Goal: Information Seeking & Learning: Learn about a topic

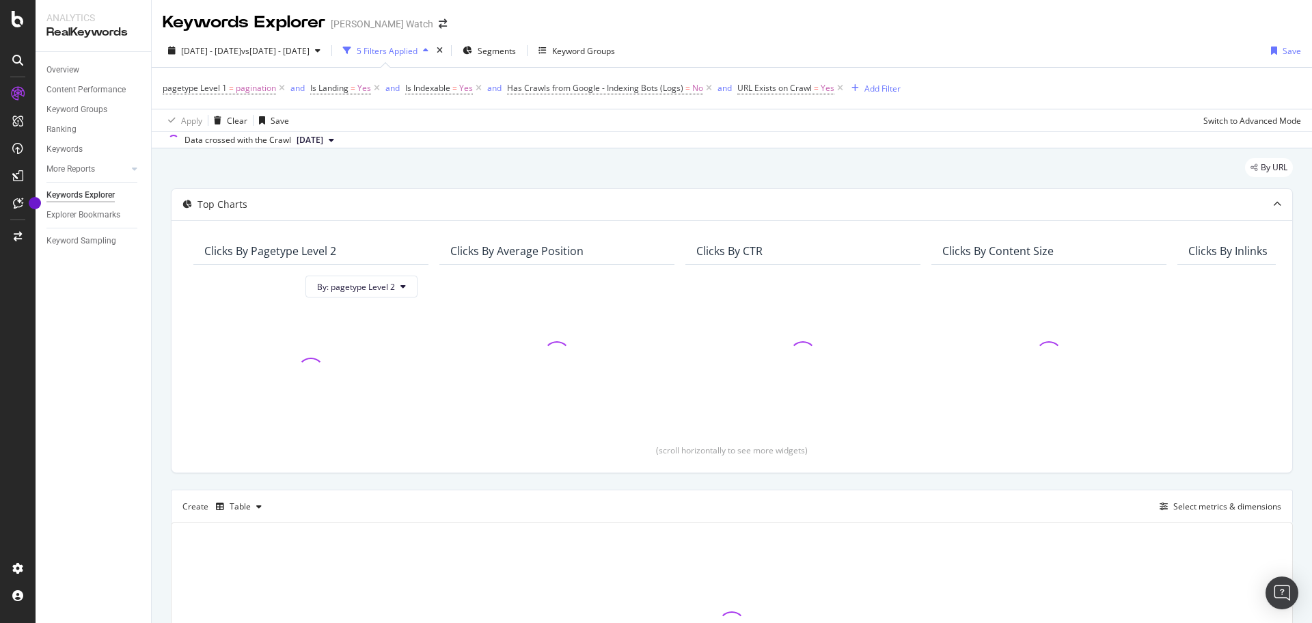
click at [528, 169] on div "By URL" at bounding box center [732, 173] width 1122 height 30
click at [509, 163] on div "By URL" at bounding box center [732, 173] width 1122 height 30
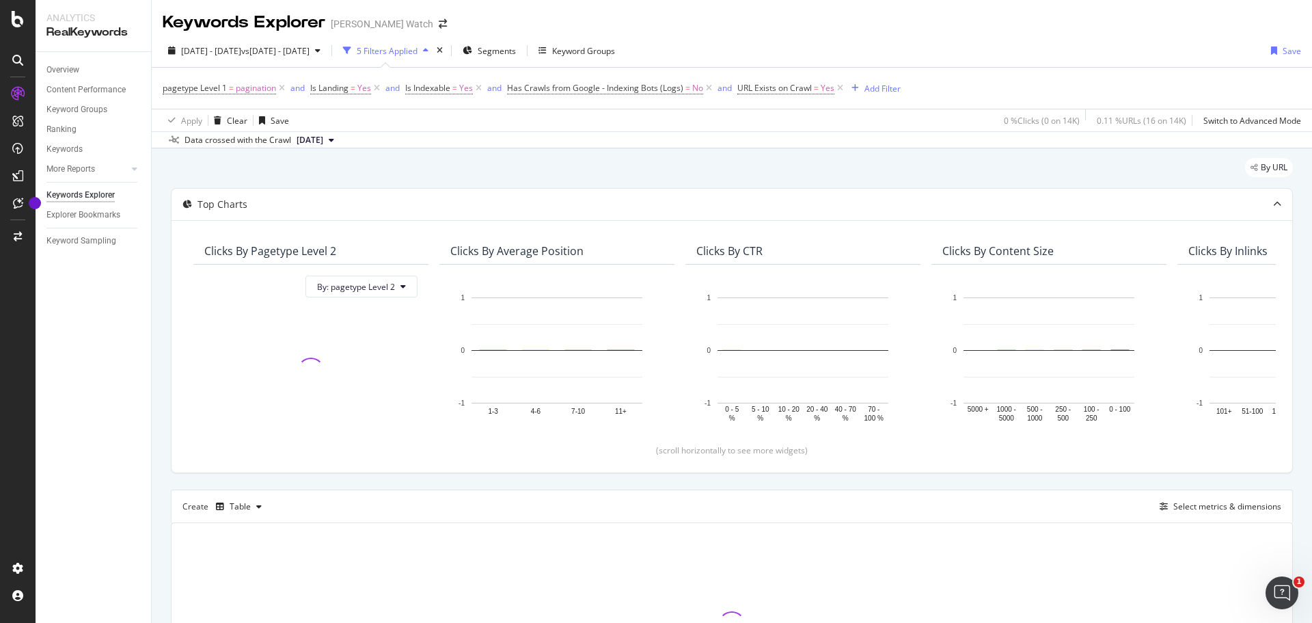
click at [509, 163] on div "By URL" at bounding box center [732, 173] width 1122 height 30
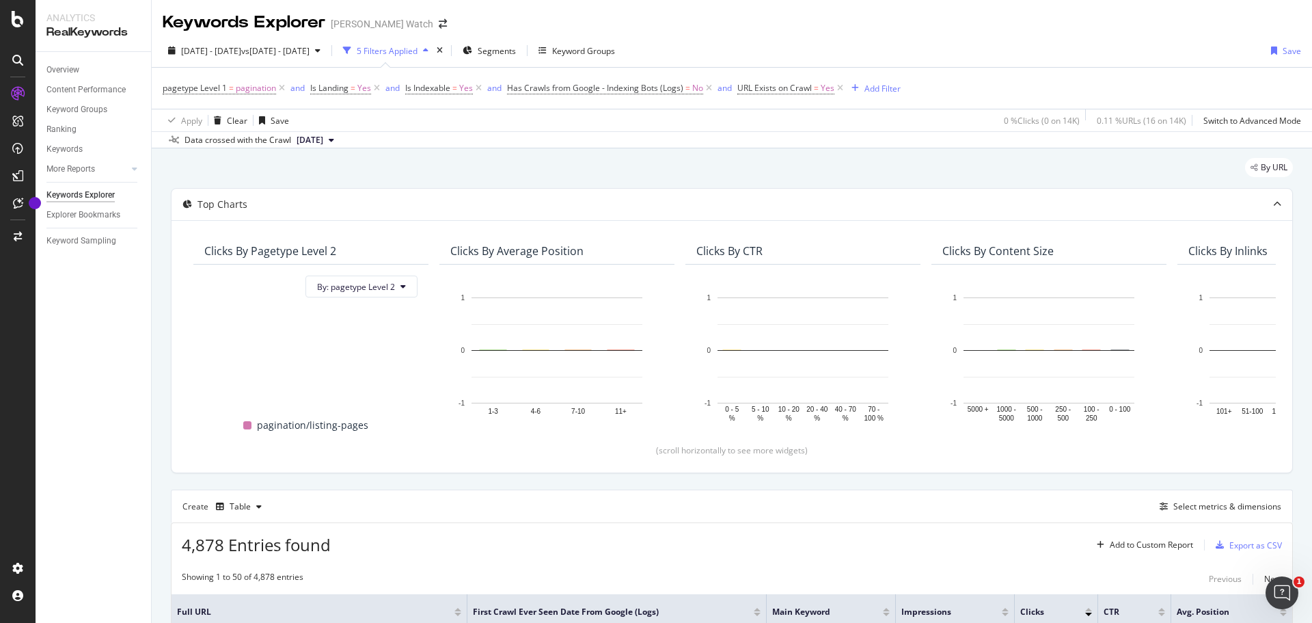
click at [509, 163] on div "By URL" at bounding box center [732, 173] width 1122 height 30
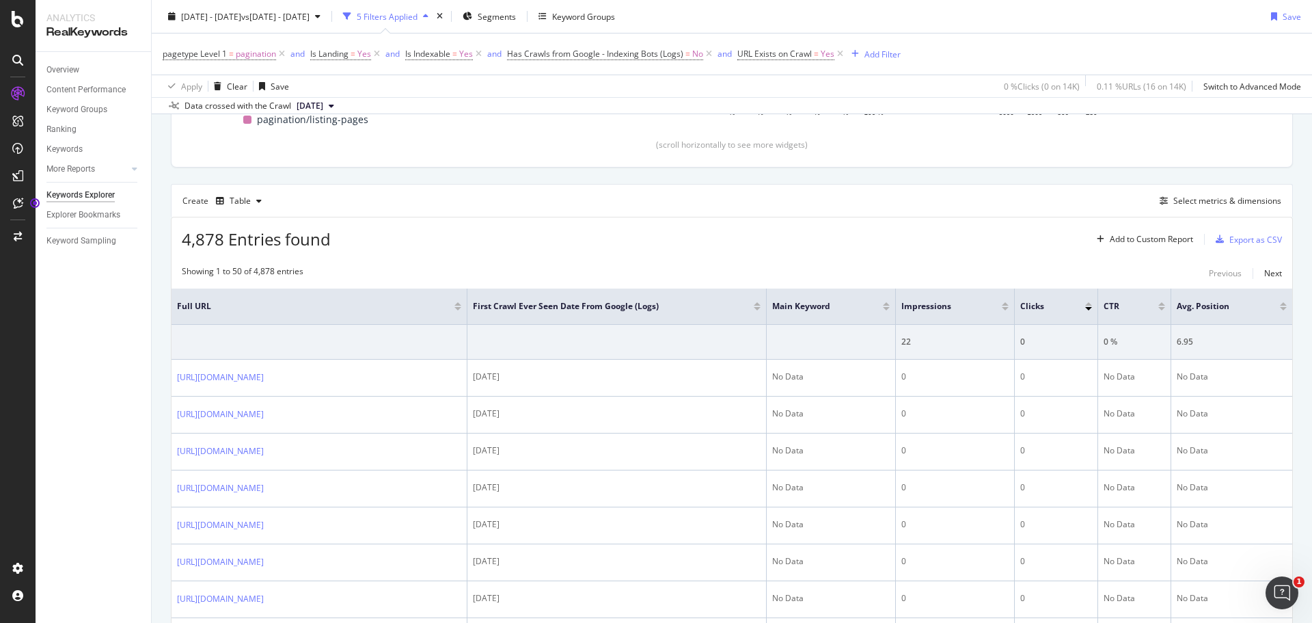
scroll to position [342, 0]
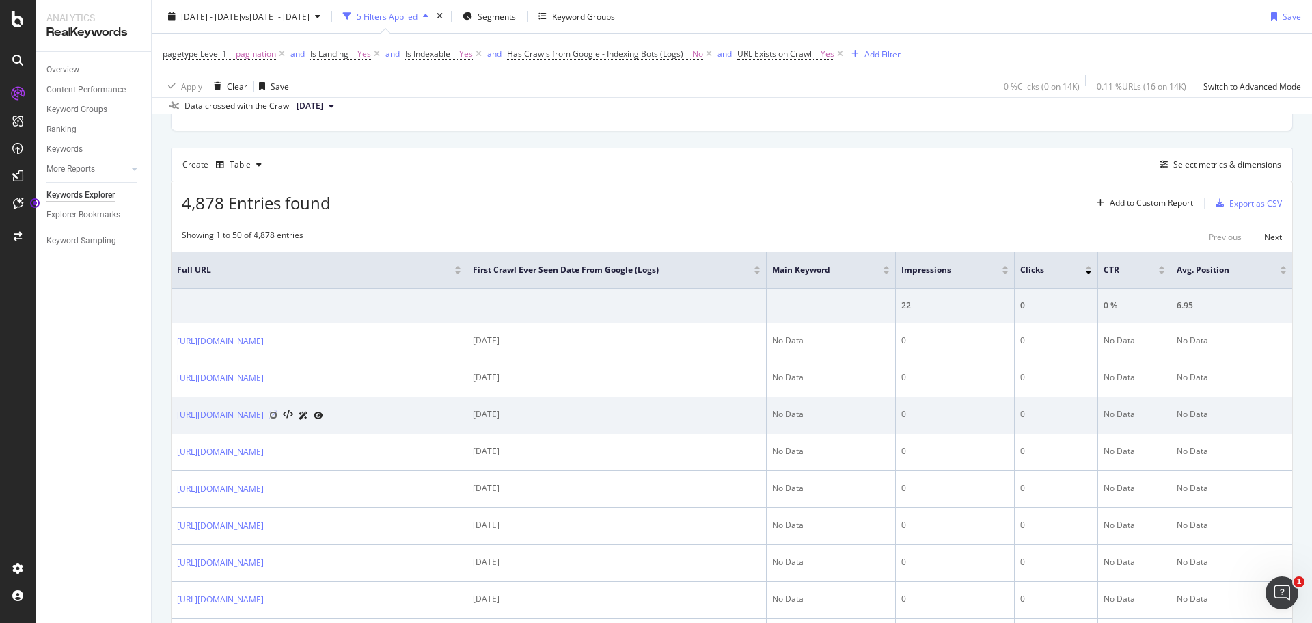
click at [277, 419] on icon at bounding box center [273, 415] width 8 height 8
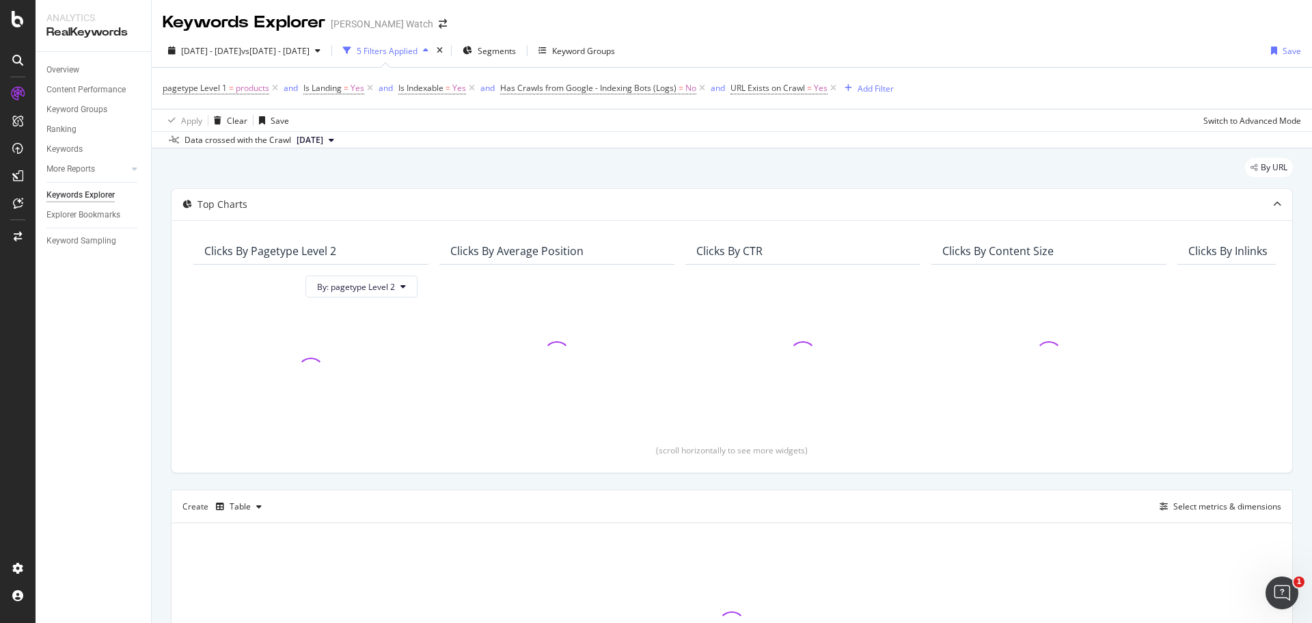
click at [858, 172] on div "By URL" at bounding box center [732, 173] width 1122 height 30
click at [163, 161] on div "By URL Top Charts Clicks By pagetype Level 2 By: pagetype Level 2 Clicks By Ave…" at bounding box center [732, 461] width 1160 height 627
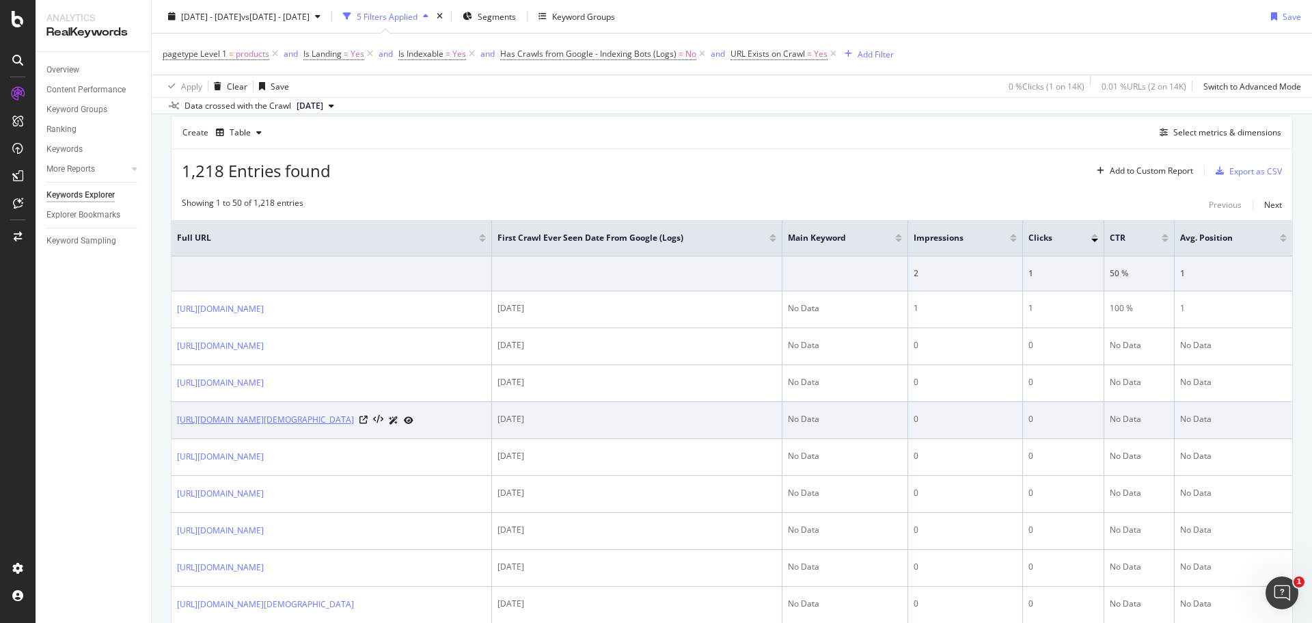
scroll to position [410, 0]
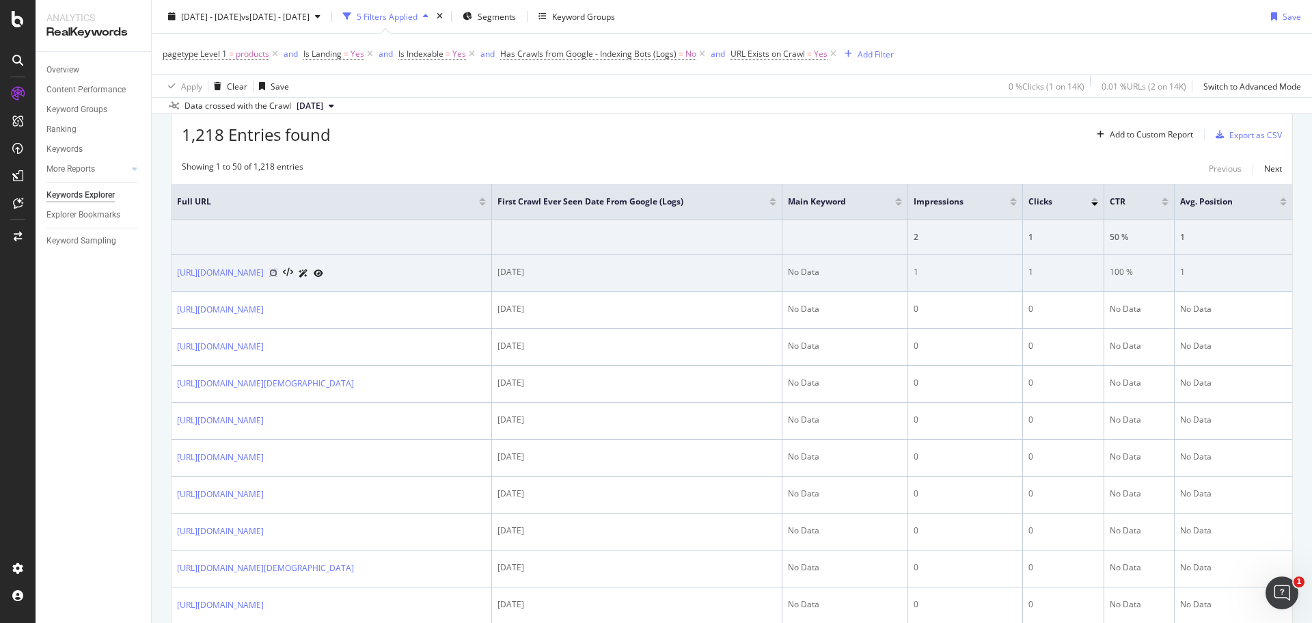
click at [277, 271] on icon at bounding box center [273, 273] width 8 height 8
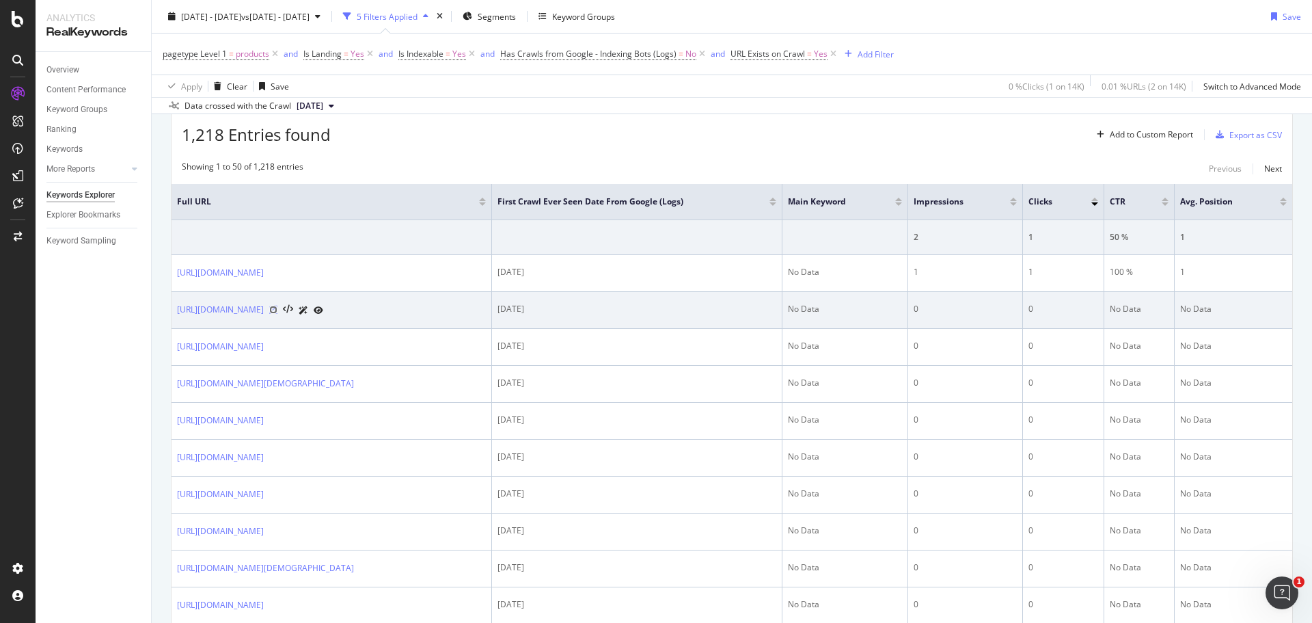
click at [277, 305] on icon at bounding box center [273, 309] width 8 height 8
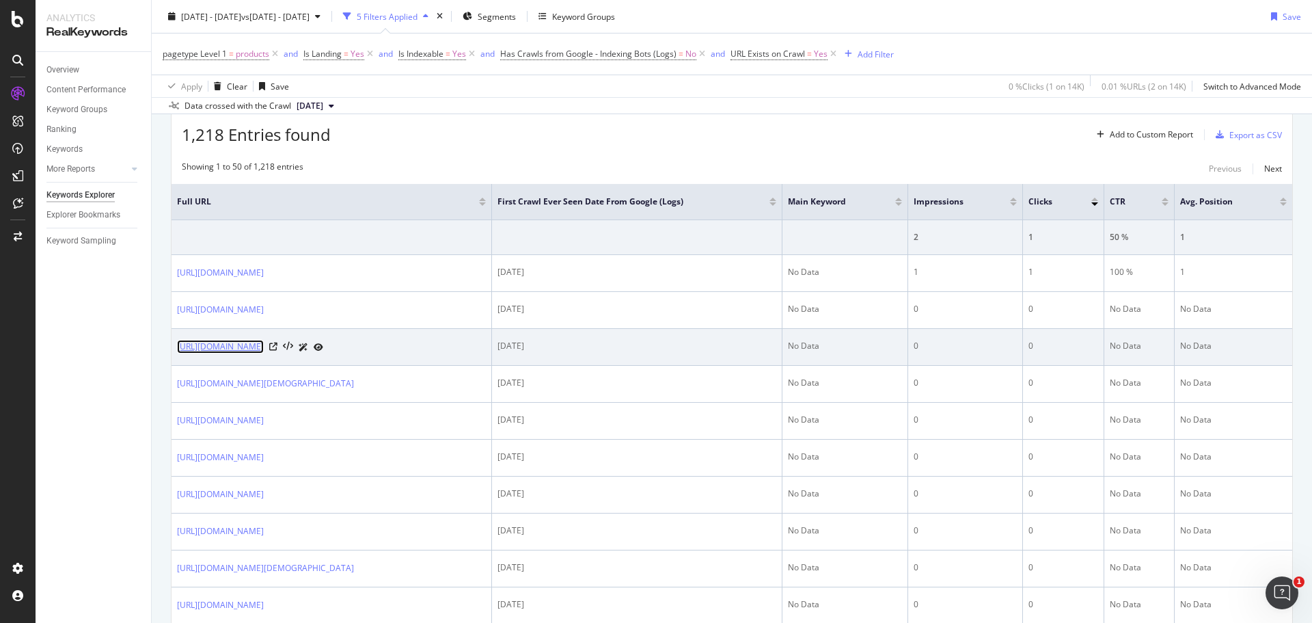
click at [264, 344] on link "https://www.hamiltonwatch.com/en-lu/h69301110-khaki-field-quartz.html" at bounding box center [220, 347] width 87 height 14
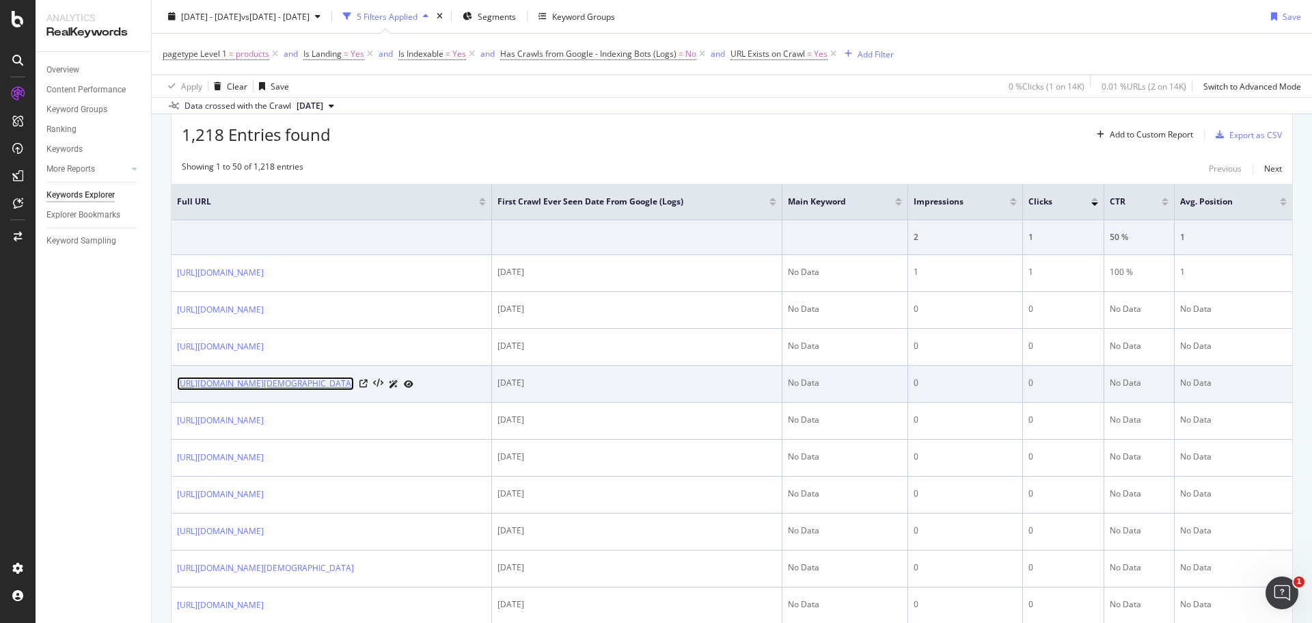
click at [346, 379] on link "https://www.hamiltonwatch.com/en-ch/h40405191-american-classic-railroad-lady-au…" at bounding box center [265, 384] width 177 height 14
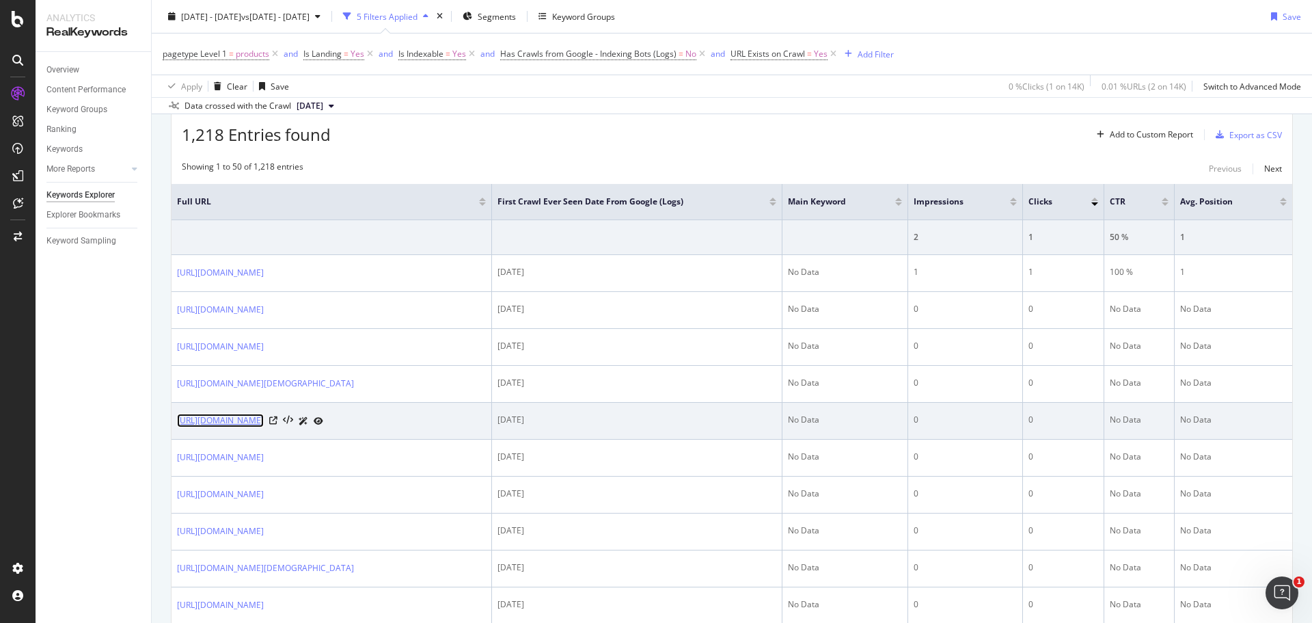
click at [264, 427] on link "https://www.hamiltonwatch.com/fr-ch/h76416735-khaki-pilot.html" at bounding box center [220, 420] width 87 height 14
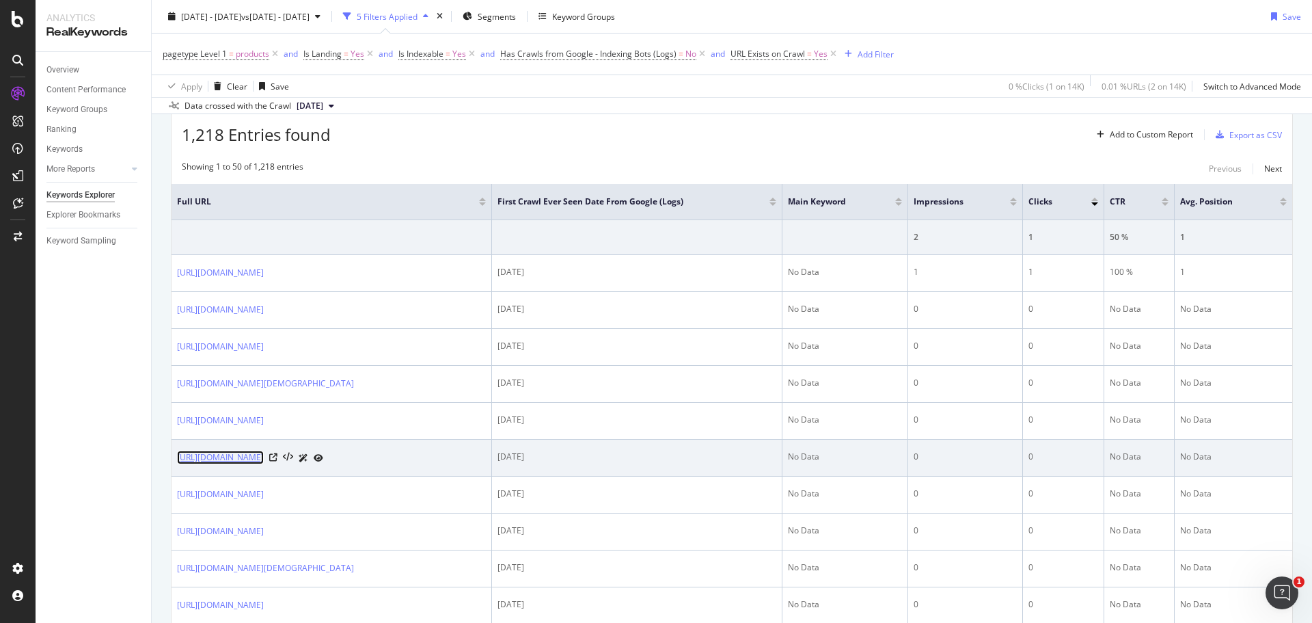
click at [264, 464] on link "https://www.hamiltonwatch.com/zhs-mo/h70205830-khaki-field-titanium-auto.html" at bounding box center [220, 457] width 87 height 14
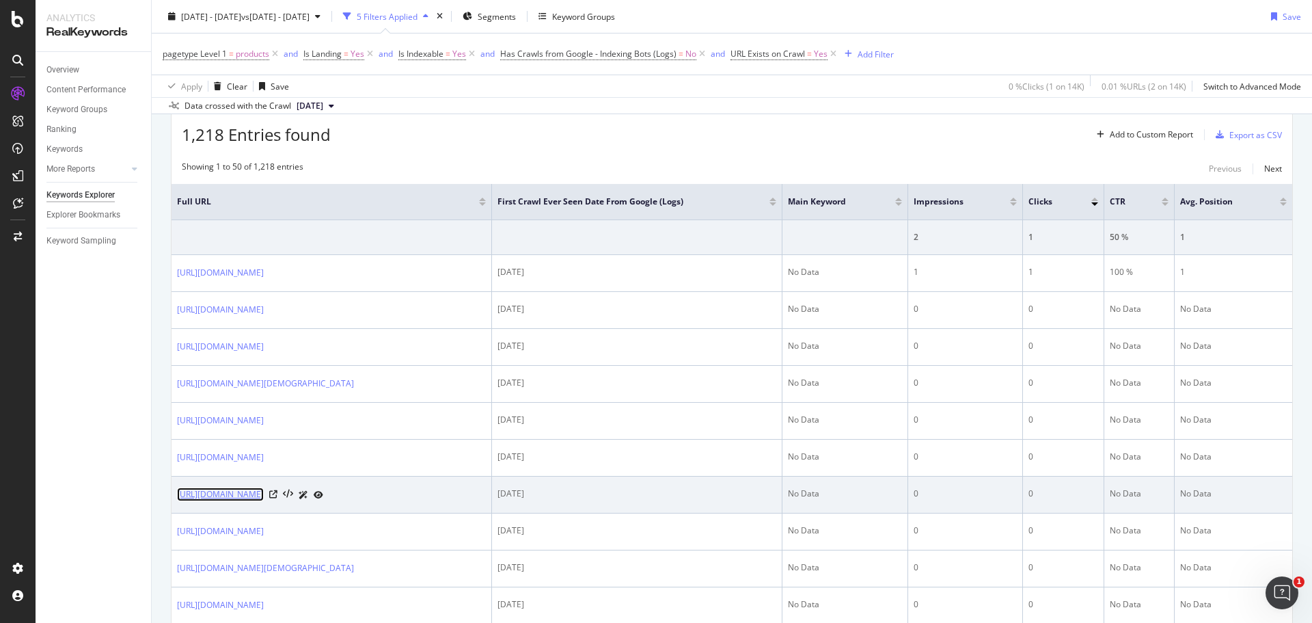
click at [264, 501] on link "https://www.hamiltonwatch.com/en-lu/h32705121-jazzmaster-auto.html" at bounding box center [220, 494] width 87 height 14
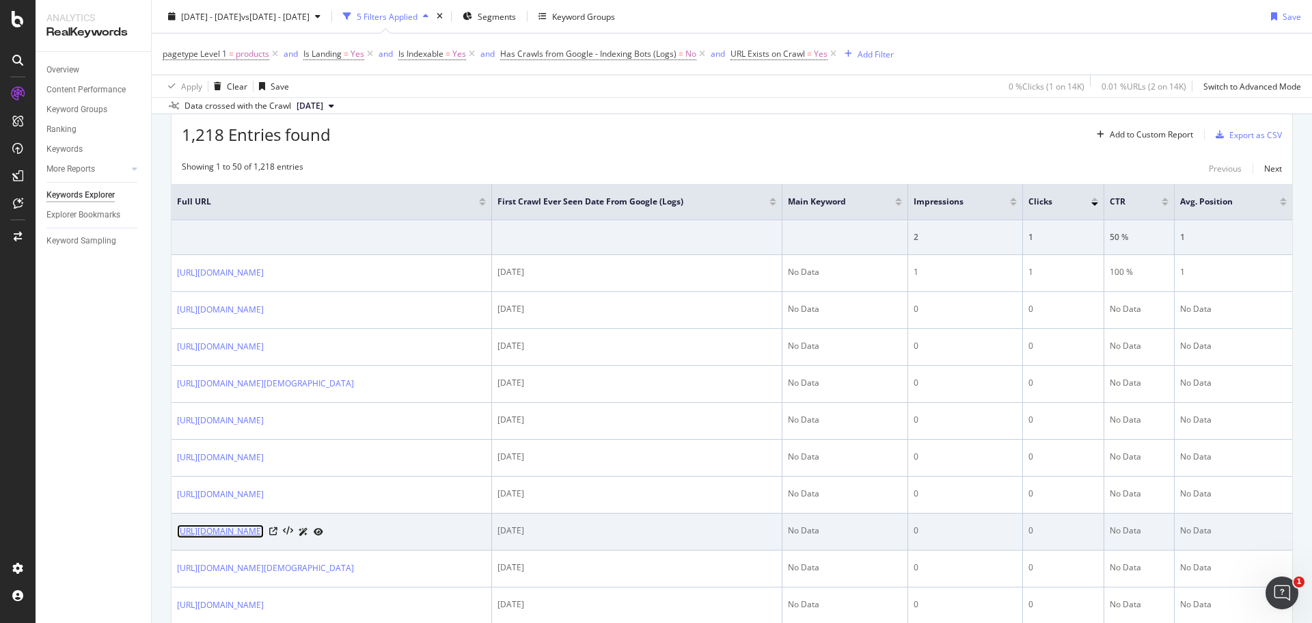
click at [264, 538] on link "https://www.hamiltonwatch.com/fr-ca/h6006961021-brown-strap-22mm.html" at bounding box center [220, 531] width 87 height 14
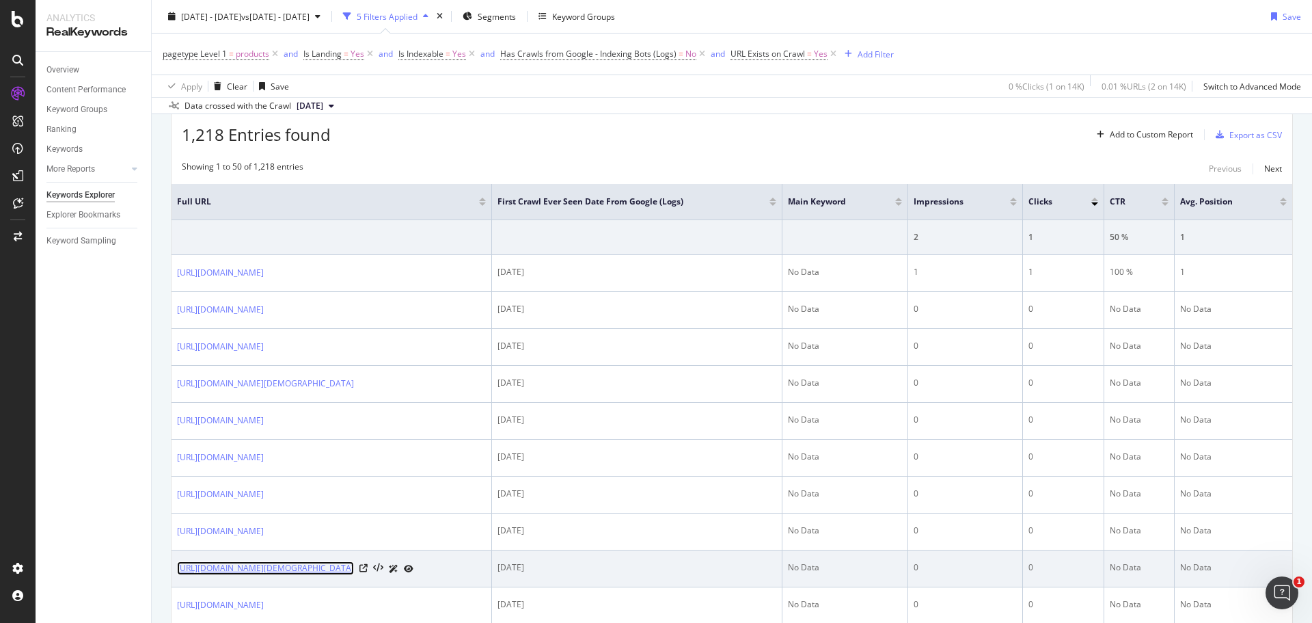
click at [346, 575] on link "https://www.hamiltonwatch.com/en-hk/h32231110-jazzmaster-lady-quartz.html" at bounding box center [265, 568] width 177 height 14
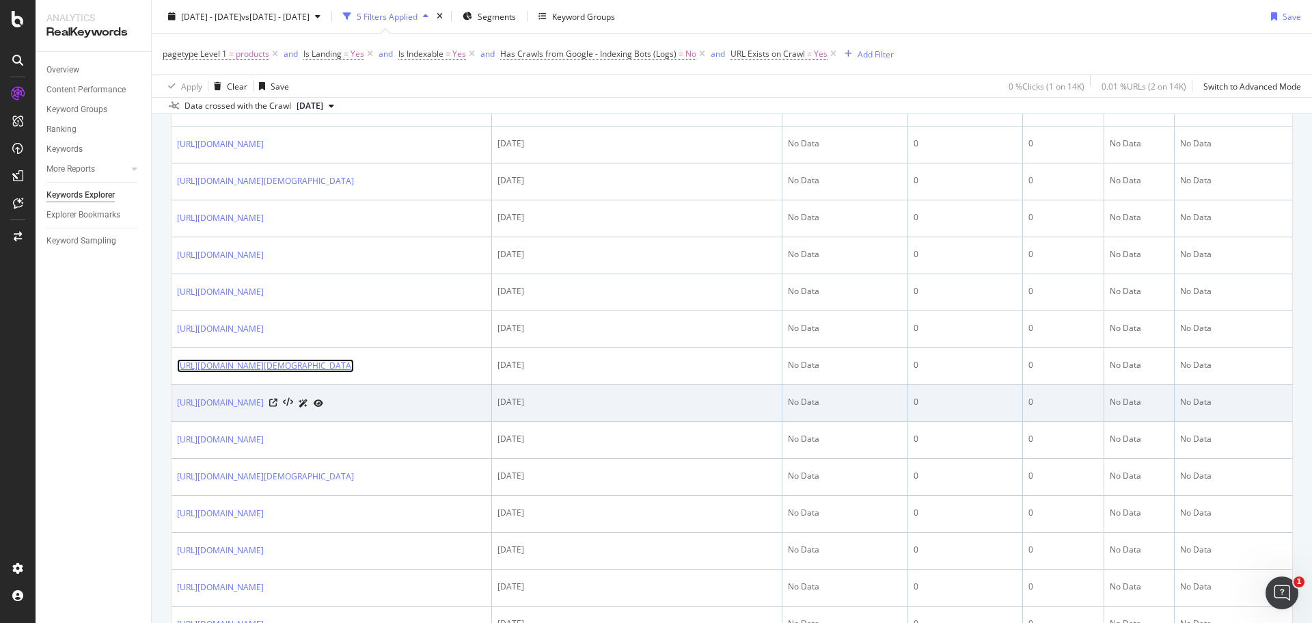
scroll to position [615, 0]
click at [264, 407] on link "https://www.hamiltonwatch.com/en-lu/h42515135-jazzmaster-maestro-small-second-a…" at bounding box center [220, 400] width 87 height 14
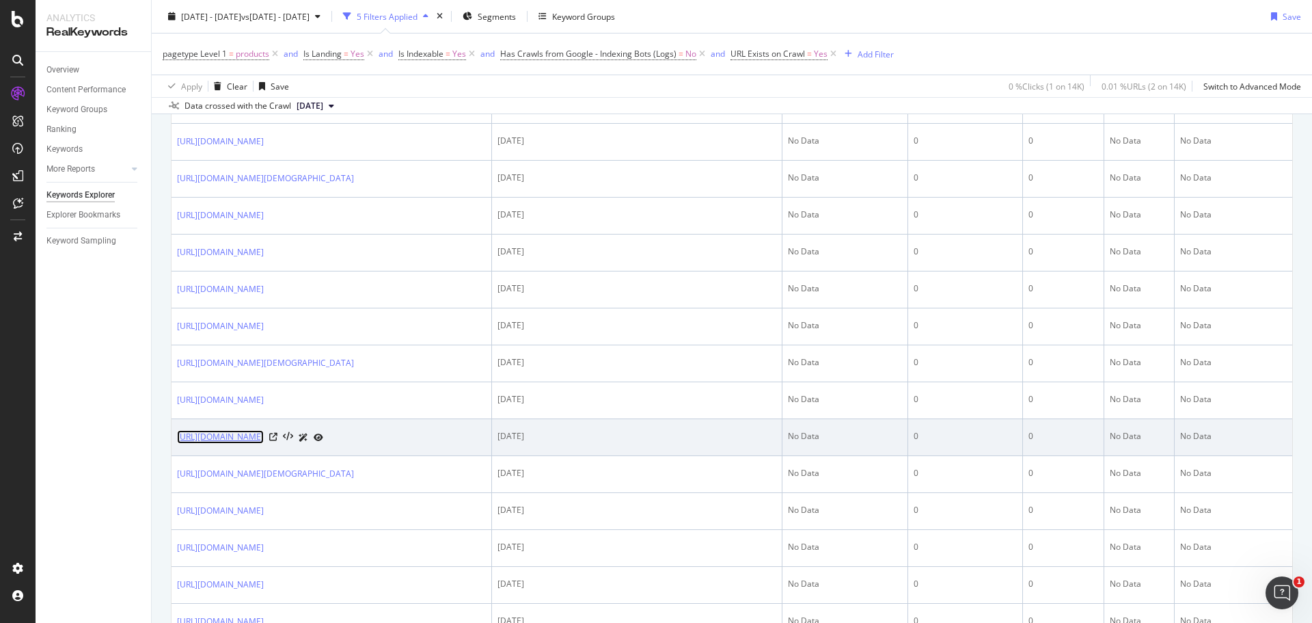
click at [264, 444] on link "https://www.hamiltonwatch.com/en-hk/h76512755-khaki-pilot.html" at bounding box center [220, 437] width 87 height 14
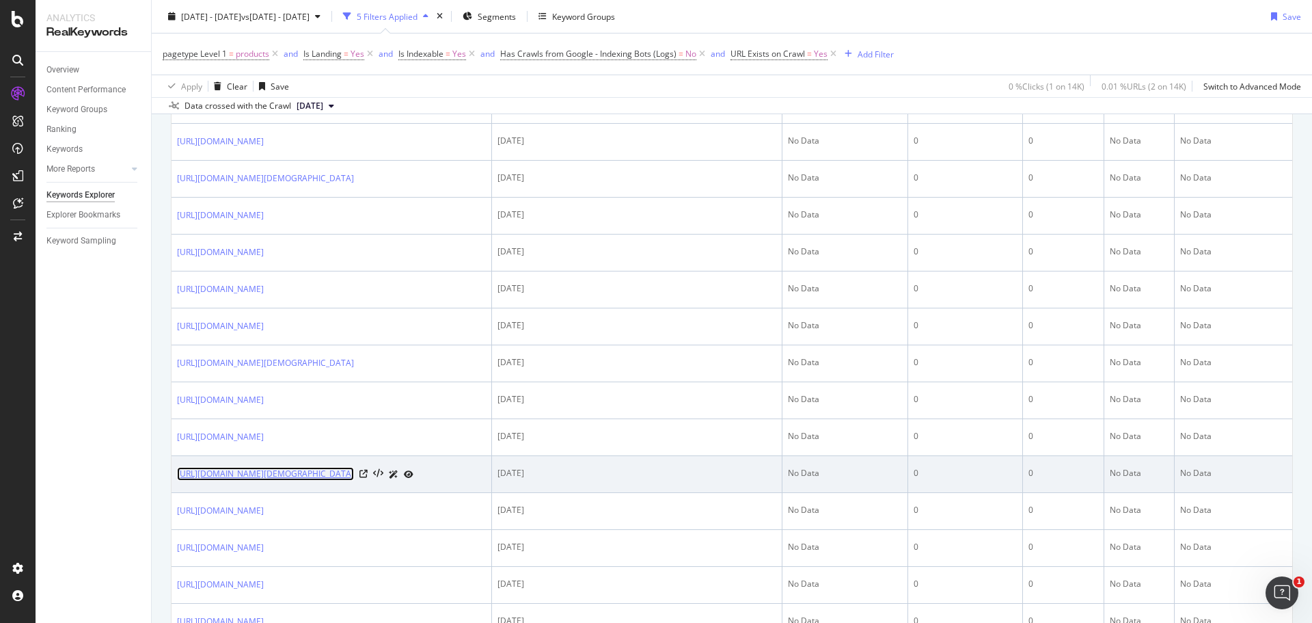
click at [354, 480] on link "https://www.hamiltonwatch.com/fr-ca/h32351135-jazzmaster-lady-quartz.html" at bounding box center [265, 474] width 177 height 14
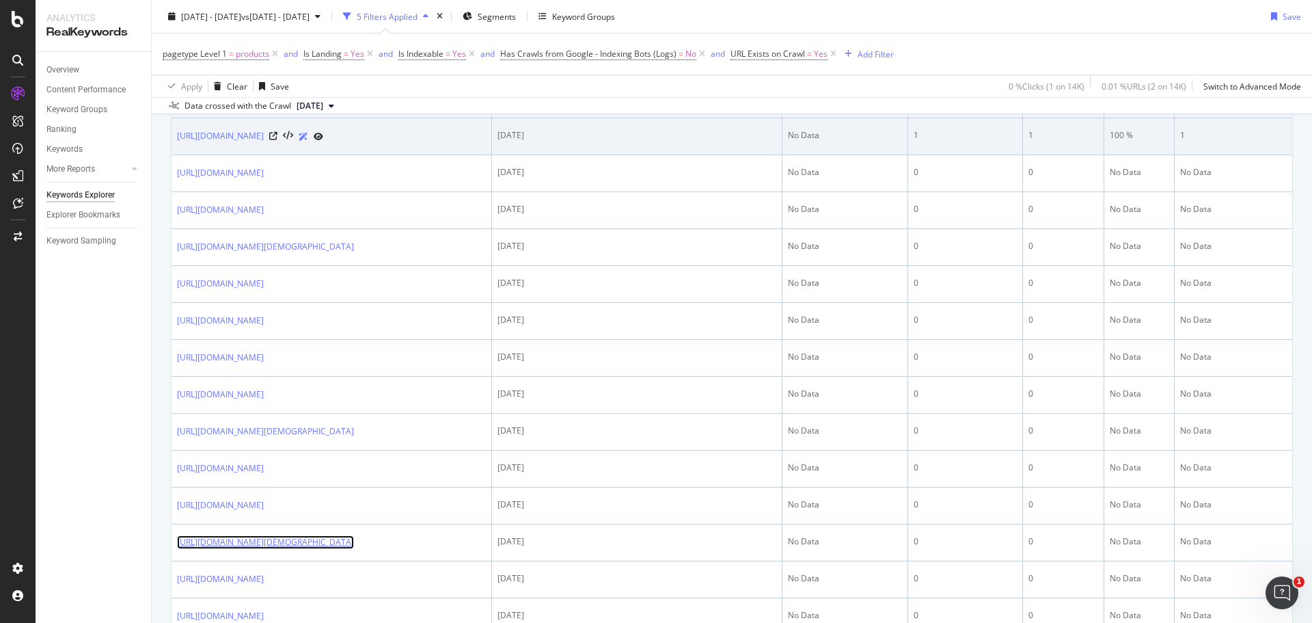
scroll to position [478, 0]
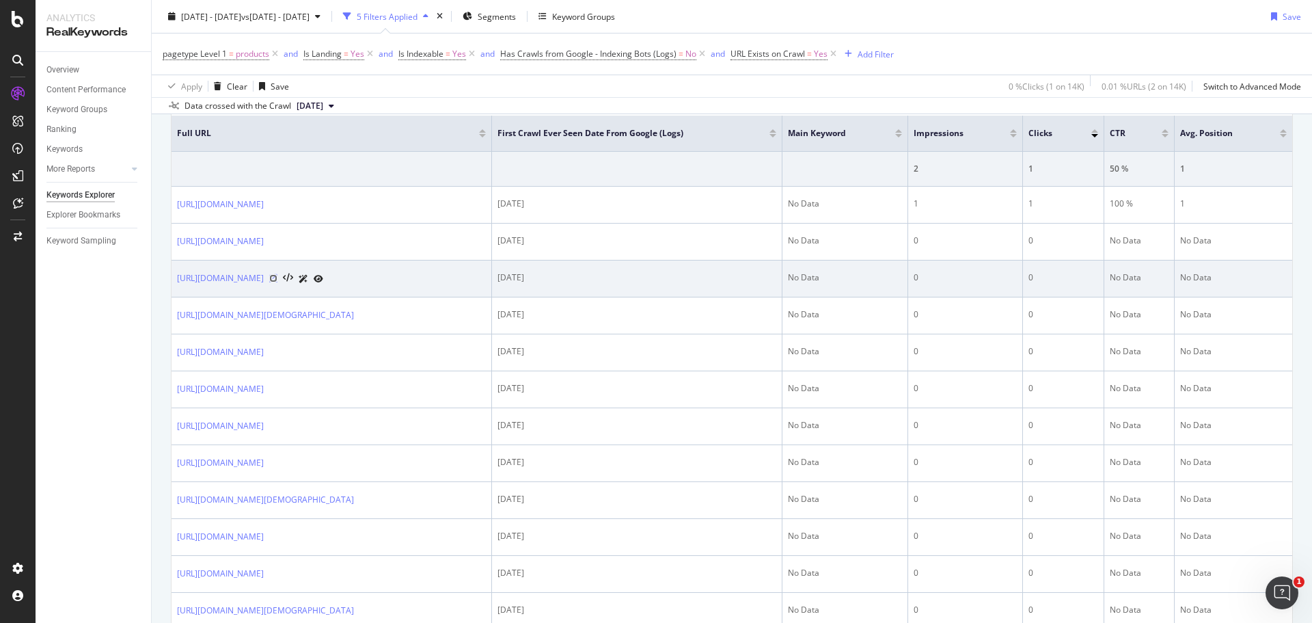
click at [277, 280] on icon at bounding box center [273, 278] width 8 height 8
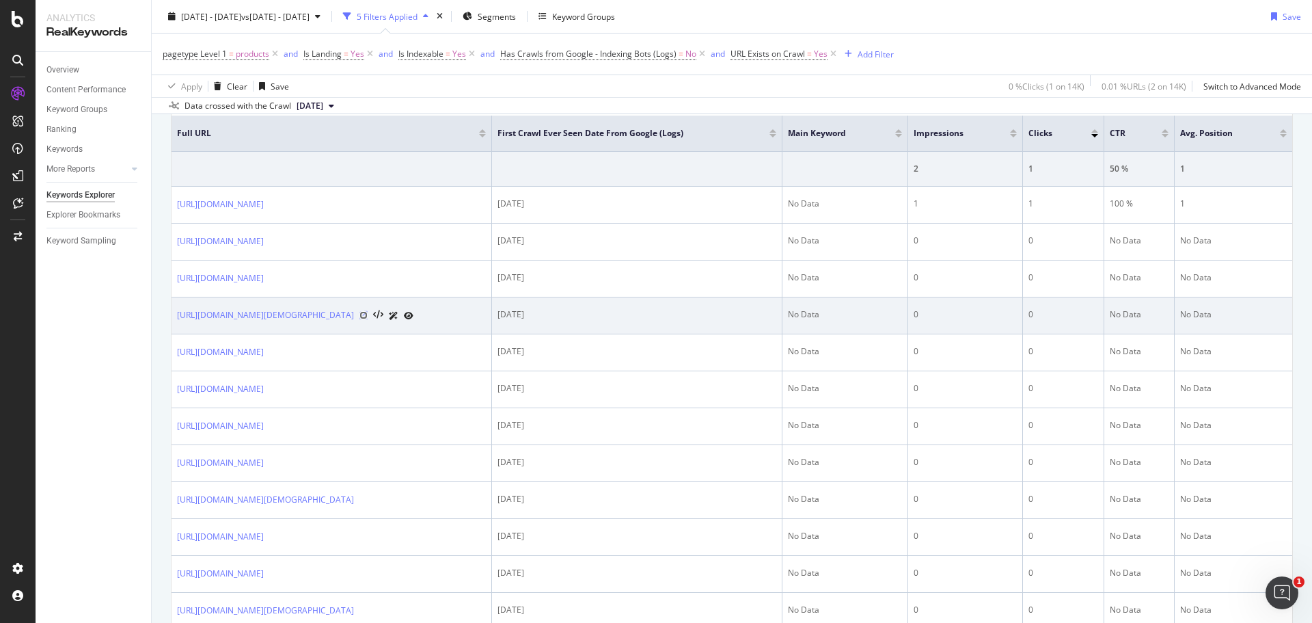
click at [368, 319] on icon at bounding box center [363, 315] width 8 height 8
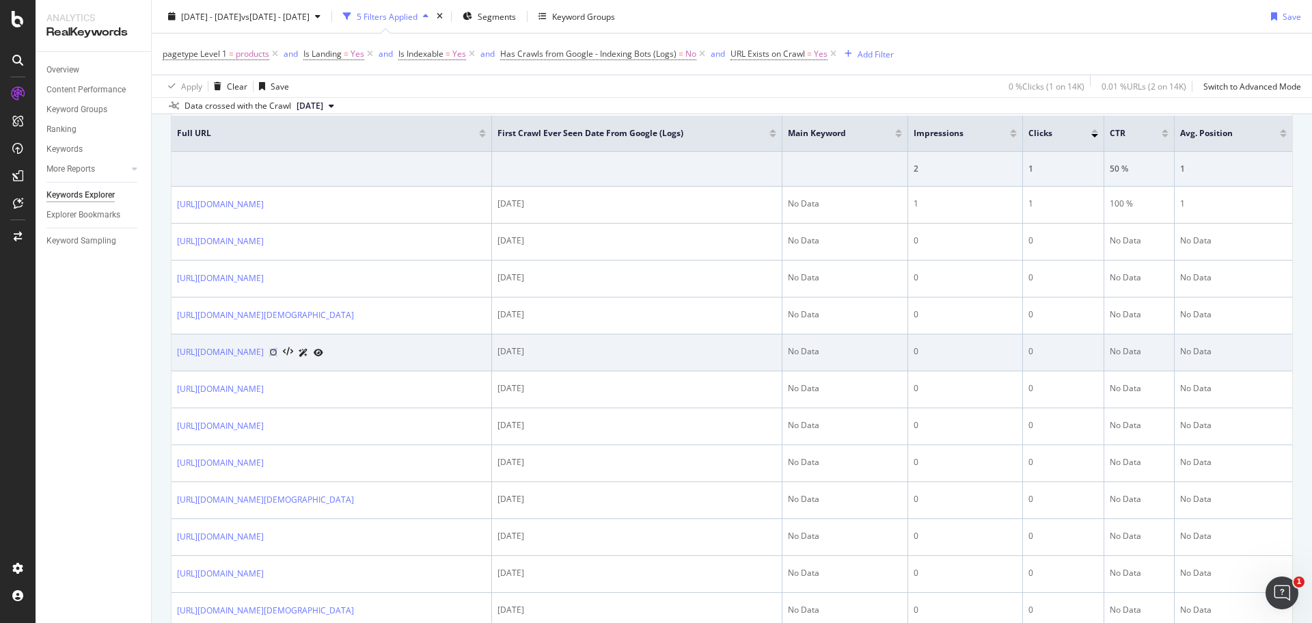
click at [277, 356] on icon at bounding box center [273, 352] width 8 height 8
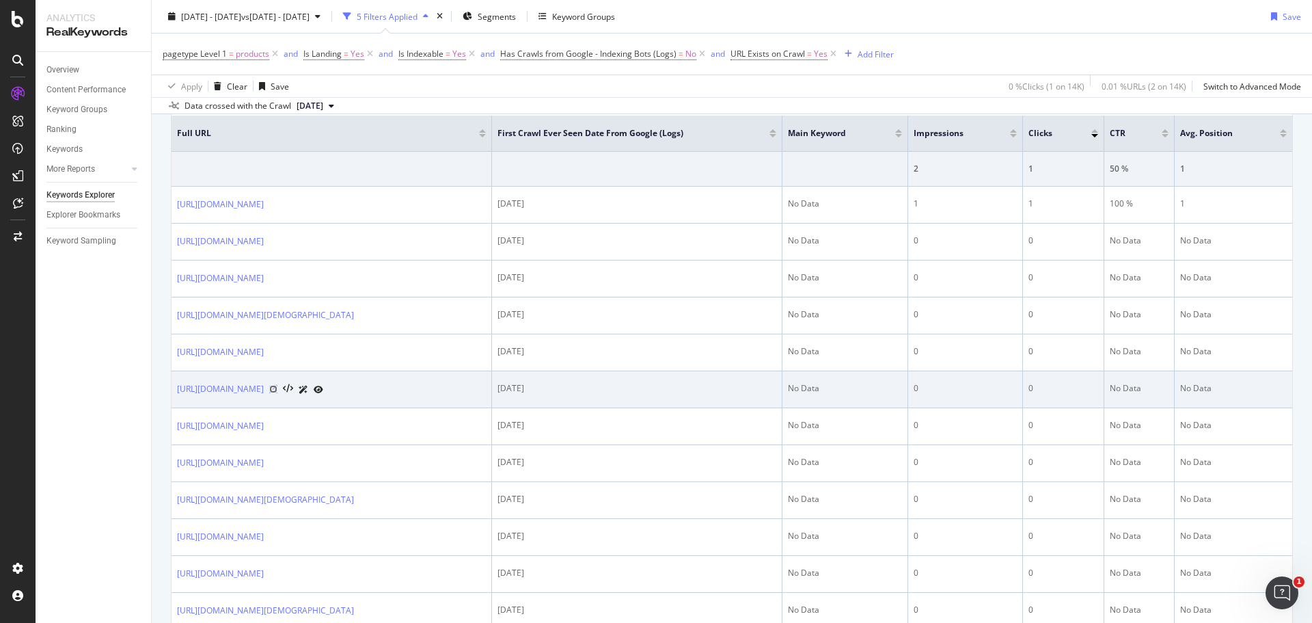
click at [277, 393] on icon at bounding box center [273, 389] width 8 height 8
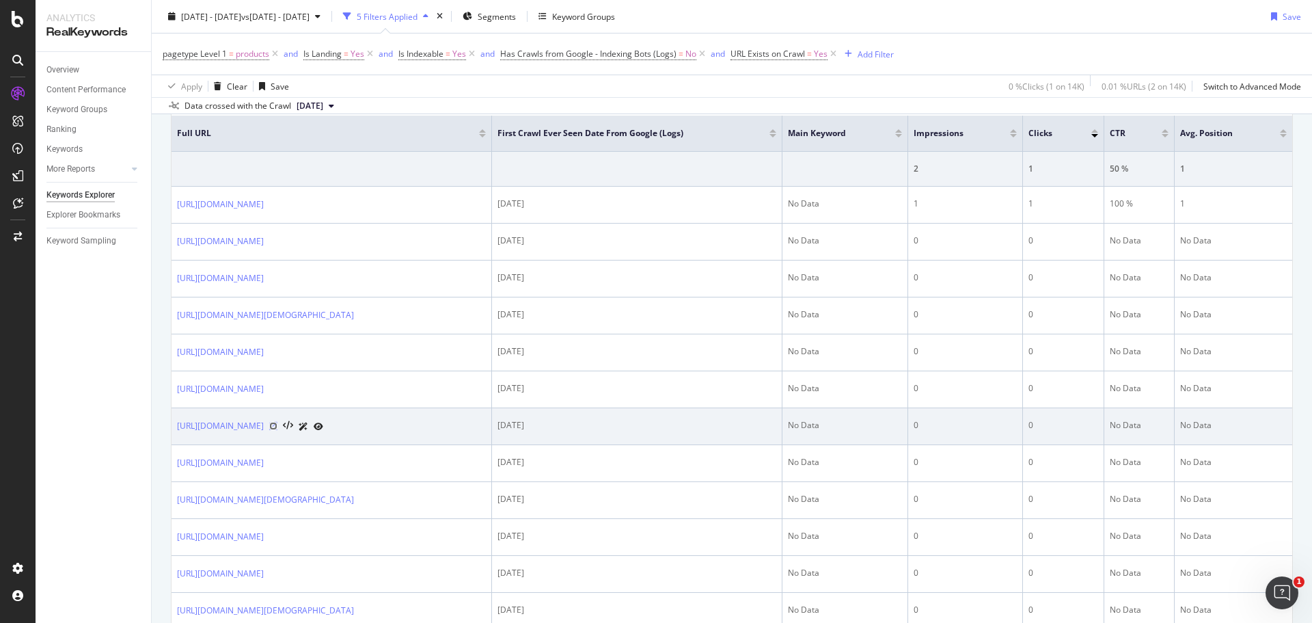
click at [277, 430] on icon at bounding box center [273, 426] width 8 height 8
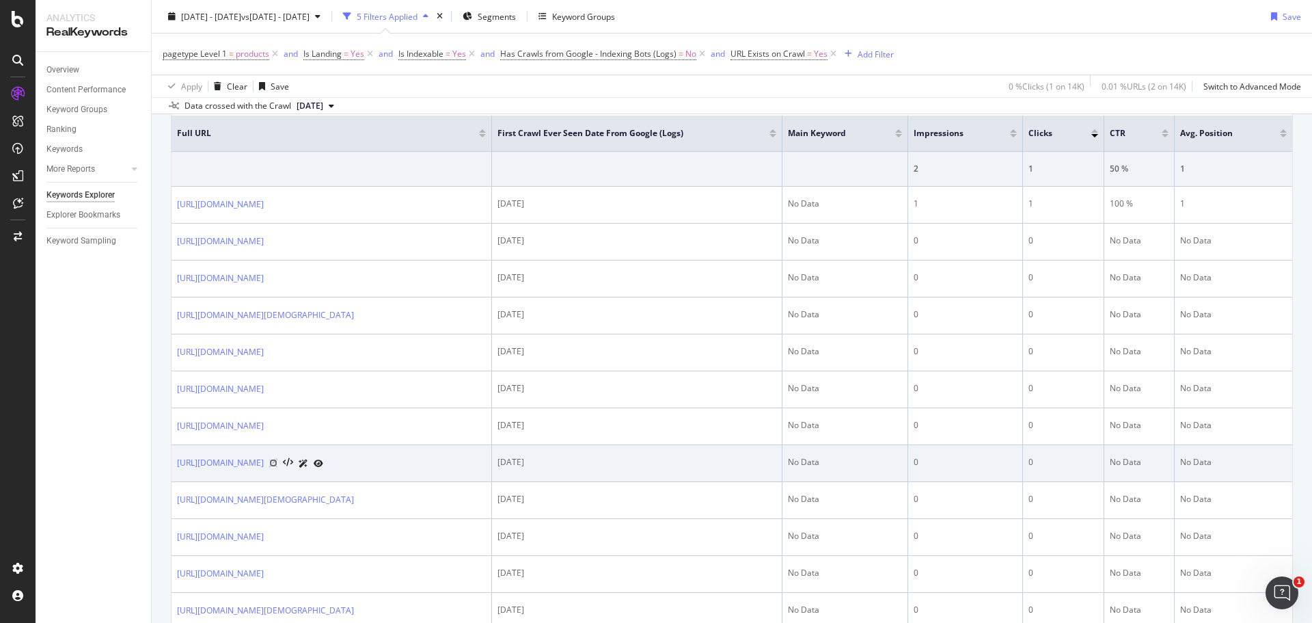
click at [277, 467] on icon at bounding box center [273, 463] width 8 height 8
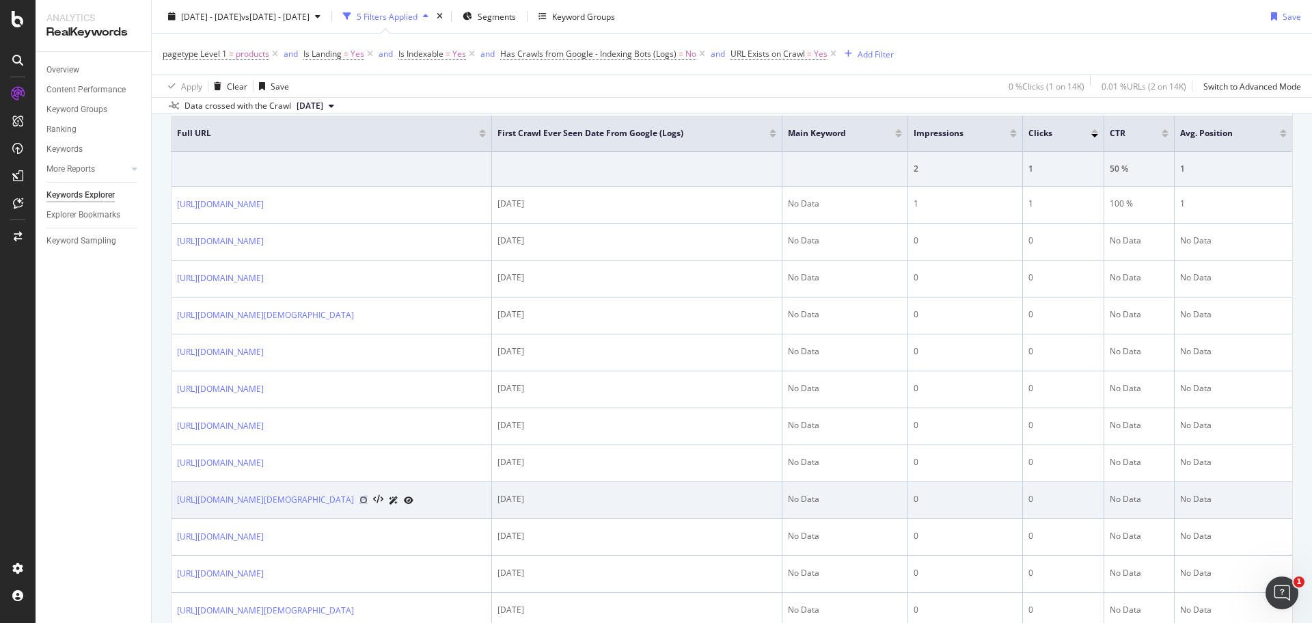
click at [368, 504] on icon at bounding box center [363, 499] width 8 height 8
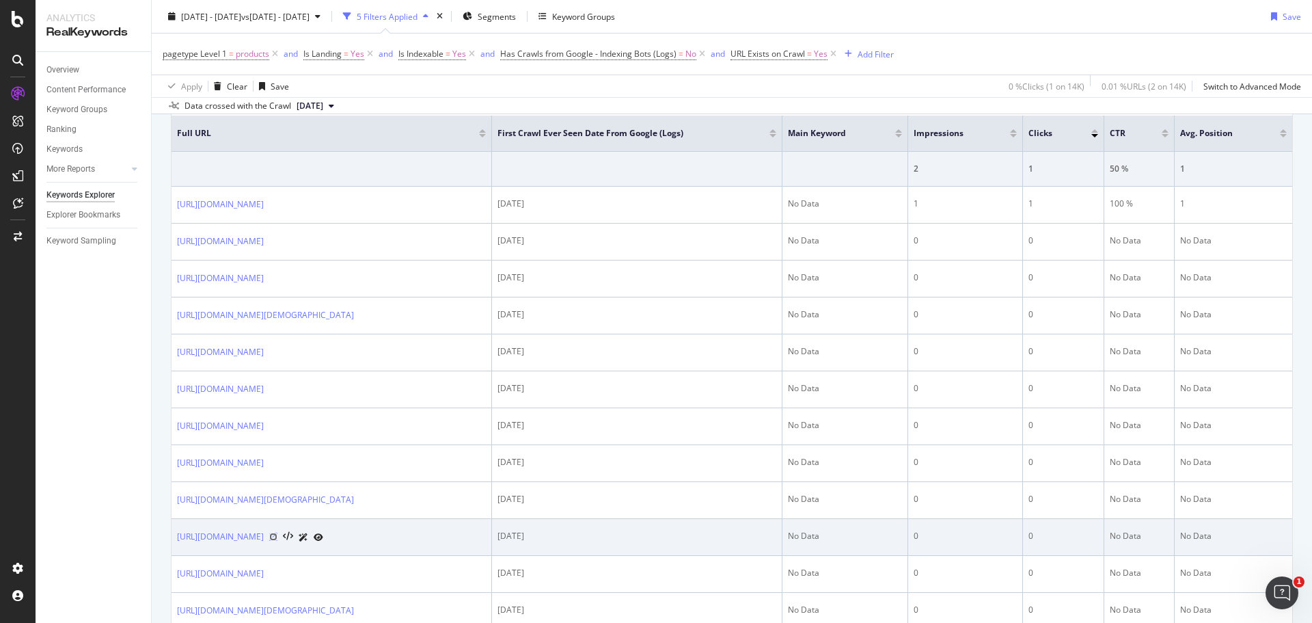
click at [277, 541] on icon at bounding box center [273, 536] width 8 height 8
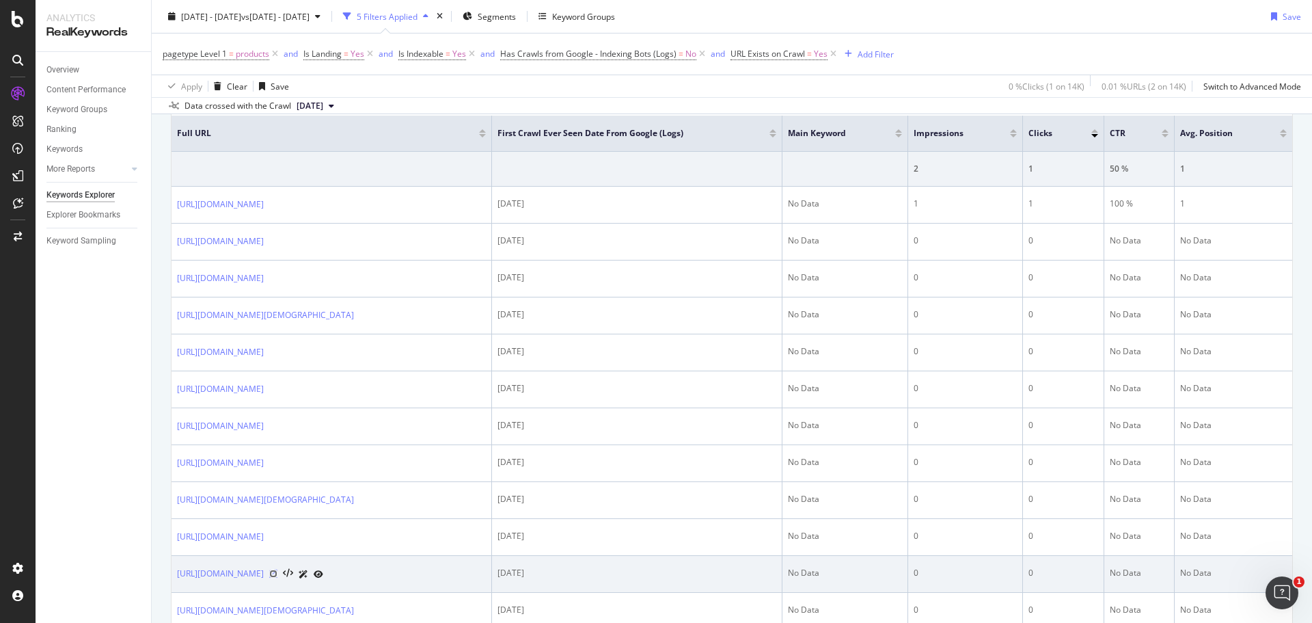
click at [277, 577] on icon at bounding box center [273, 573] width 8 height 8
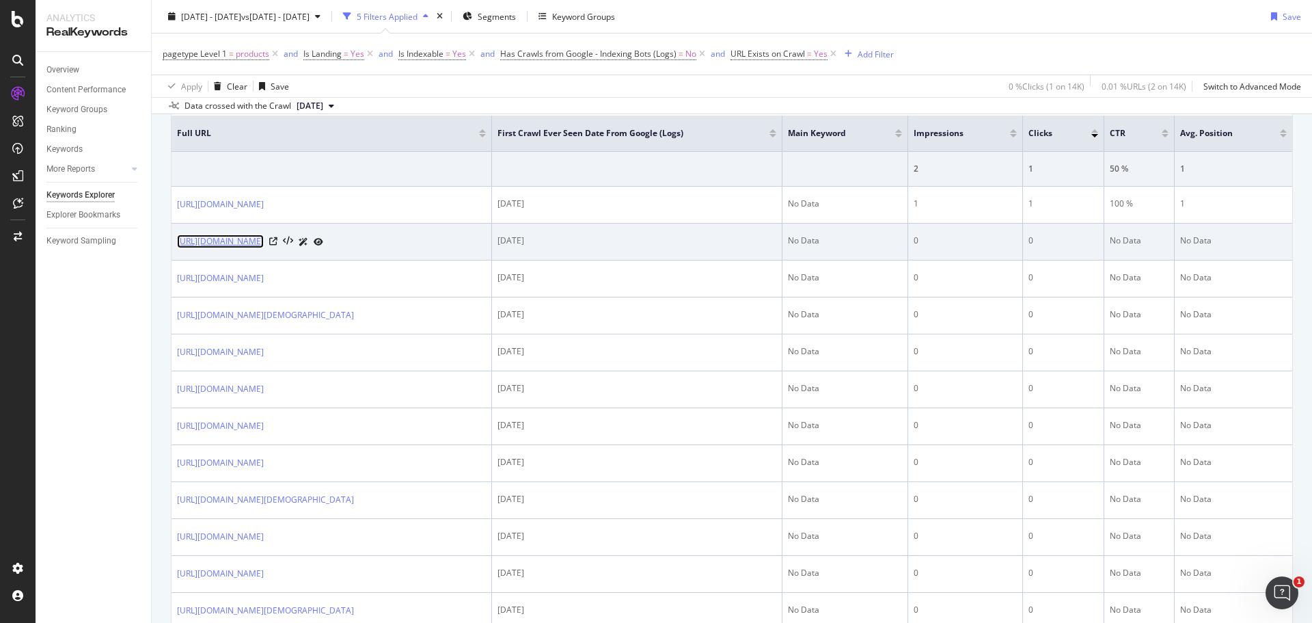
click at [264, 243] on link "[URL][DOMAIN_NAME]" at bounding box center [220, 241] width 87 height 14
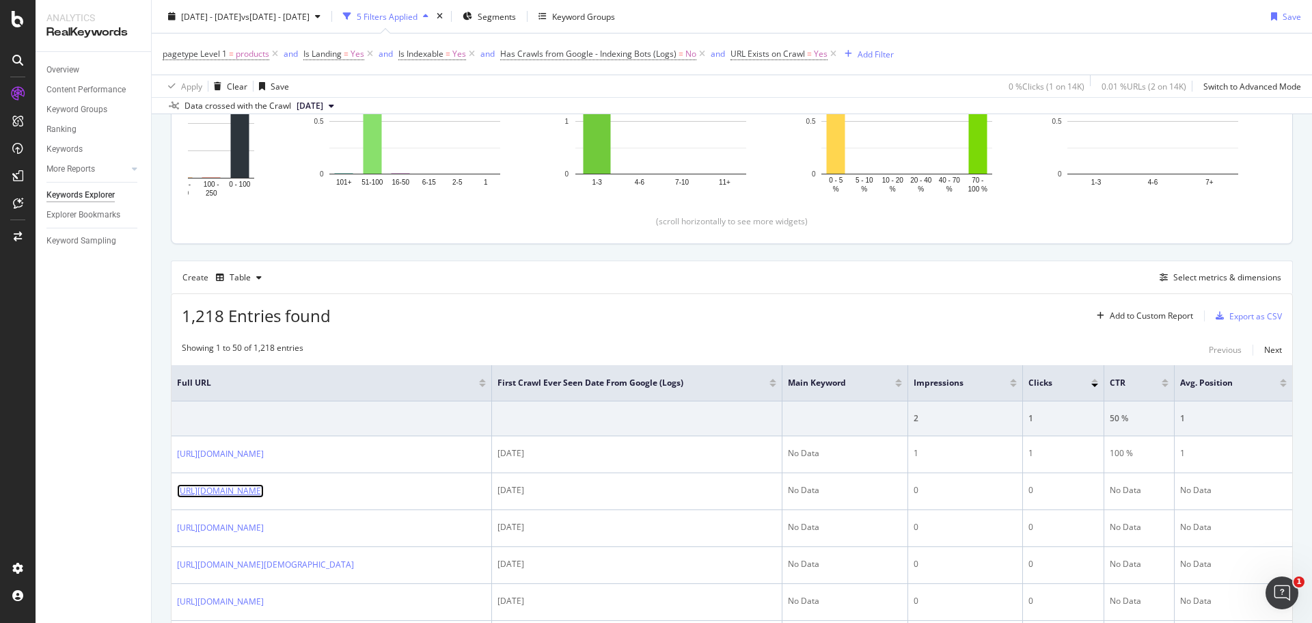
scroll to position [0, 0]
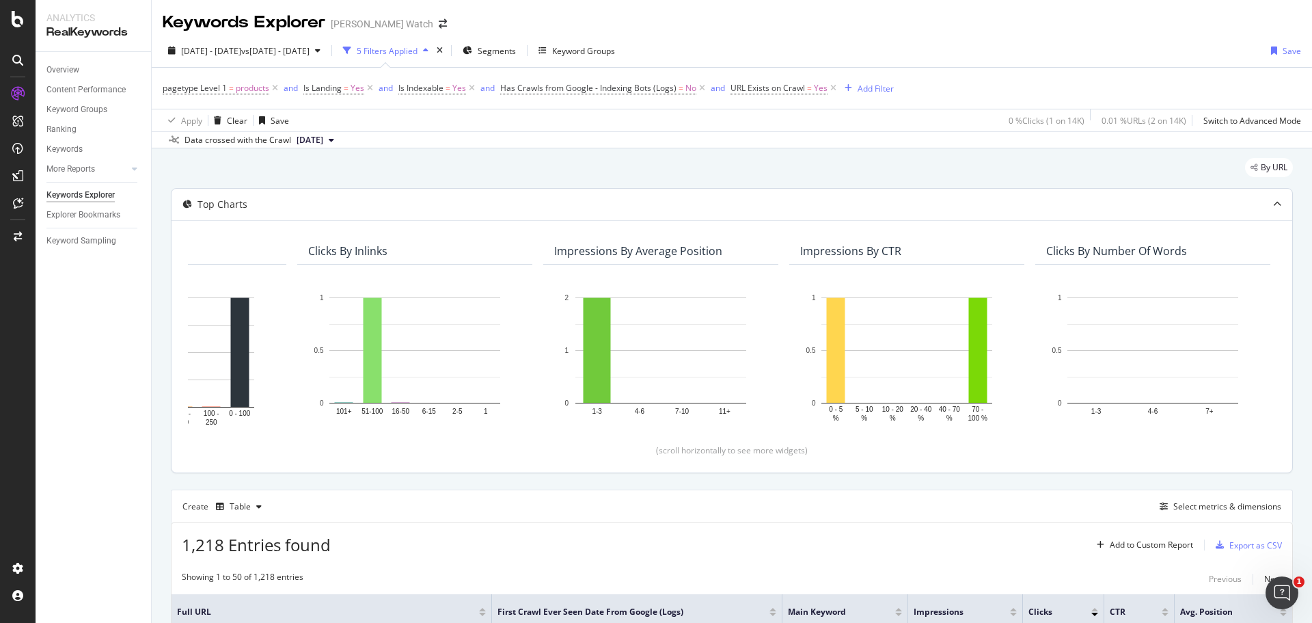
click at [539, 197] on div "Top Charts" at bounding box center [732, 204] width 1121 height 31
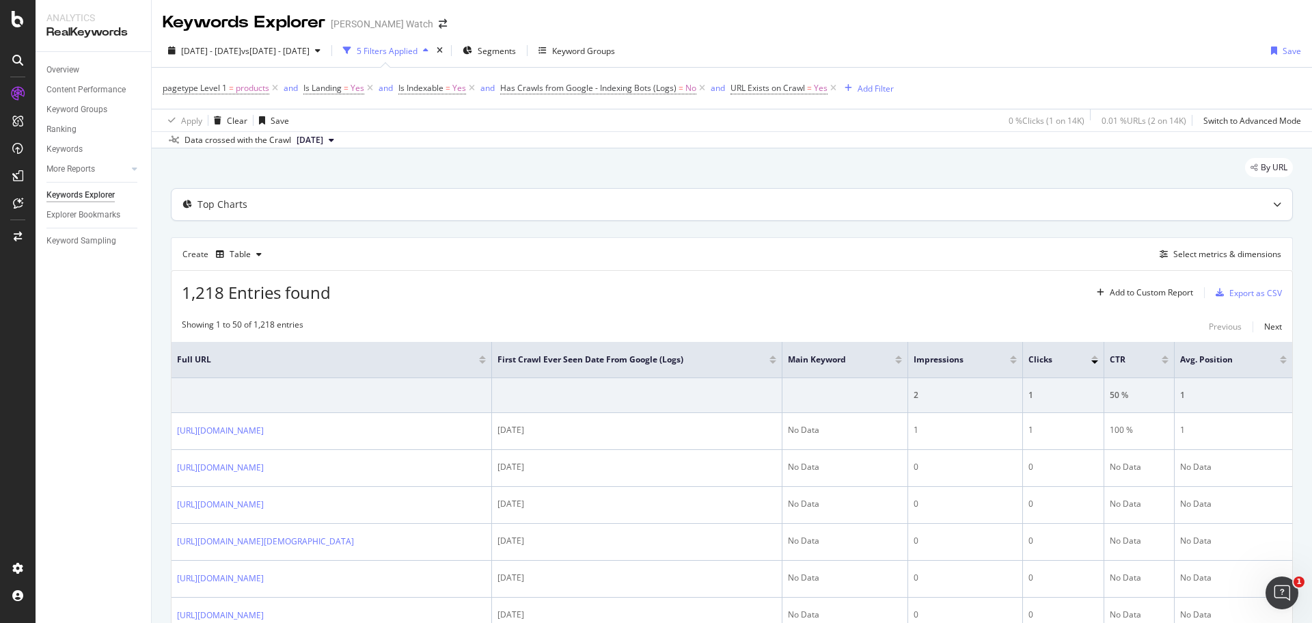
click at [539, 197] on div "Top Charts" at bounding box center [732, 204] width 1121 height 31
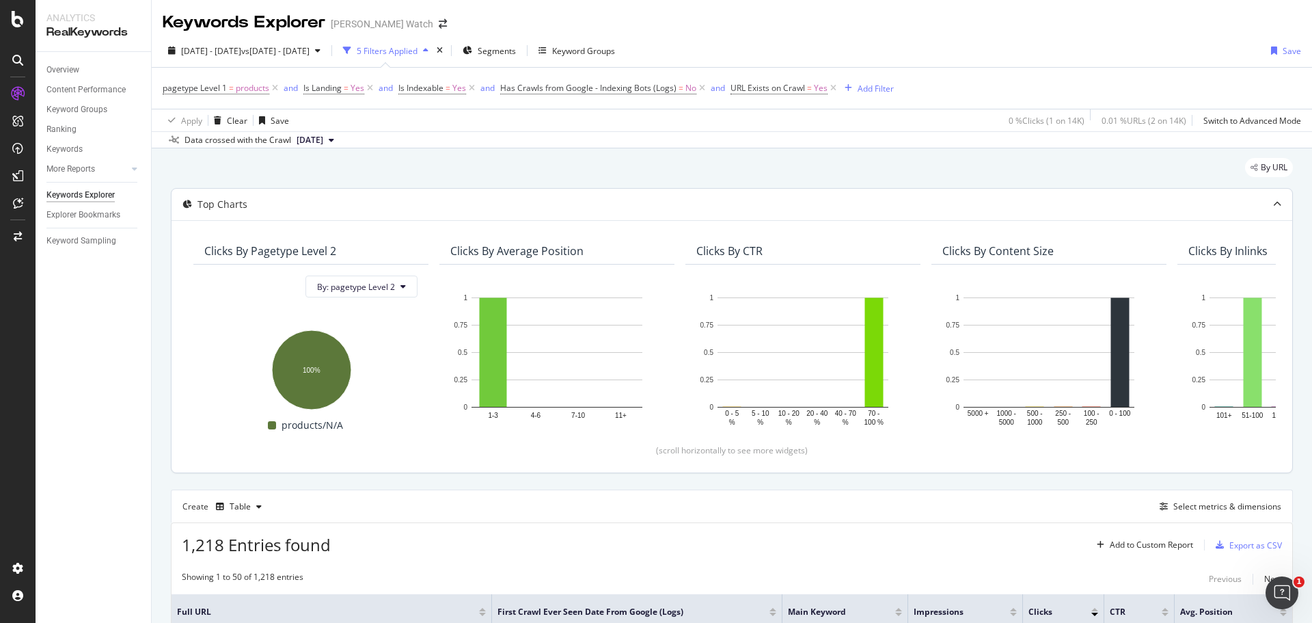
click at [539, 197] on div "Top Charts" at bounding box center [732, 204] width 1121 height 31
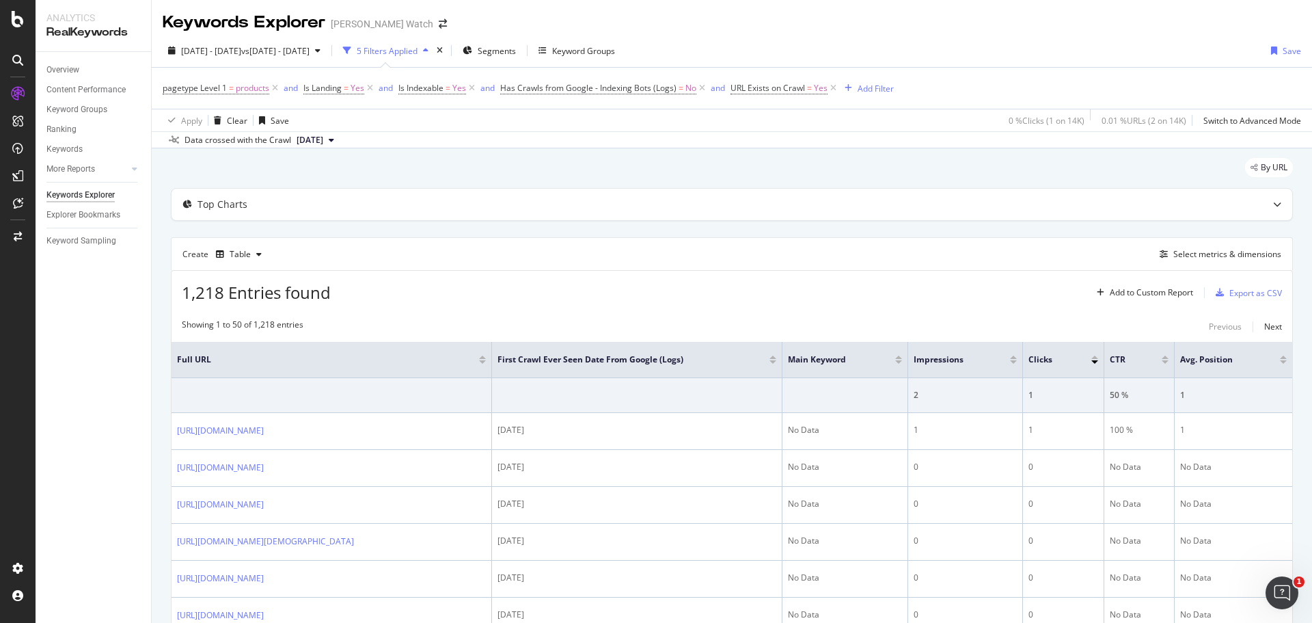
click at [502, 162] on div "By URL" at bounding box center [732, 173] width 1122 height 30
click at [453, 247] on div "Create Table Select metrics & dimensions" at bounding box center [732, 253] width 1122 height 33
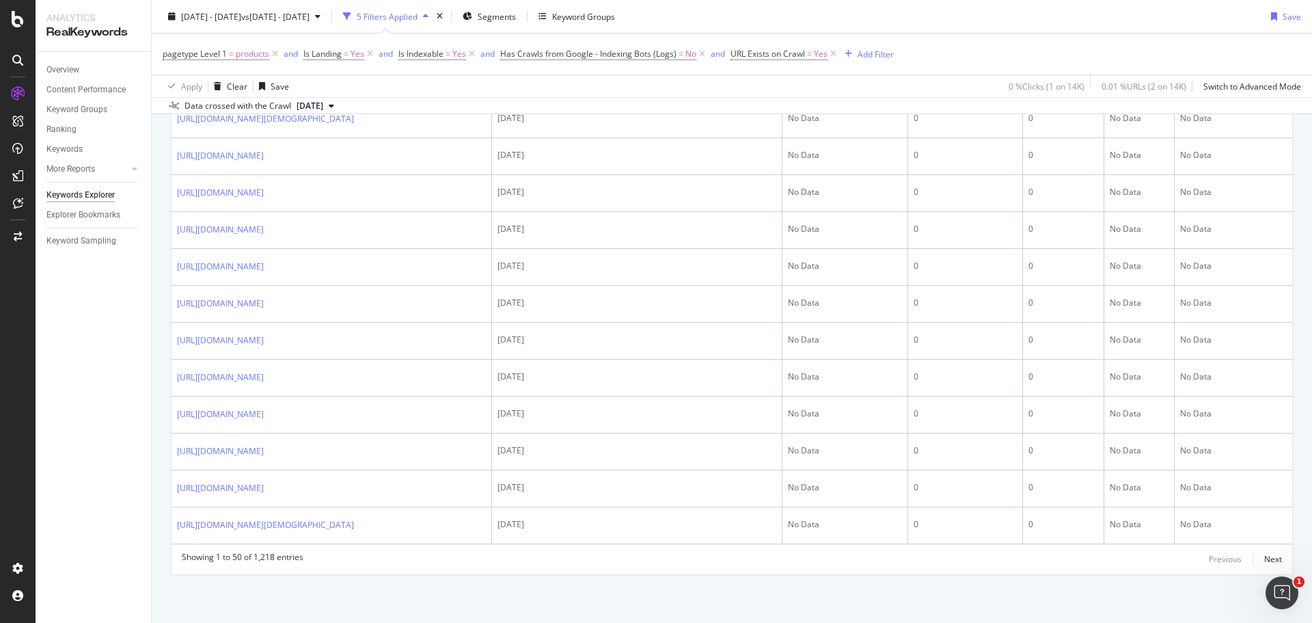
scroll to position [1870, 0]
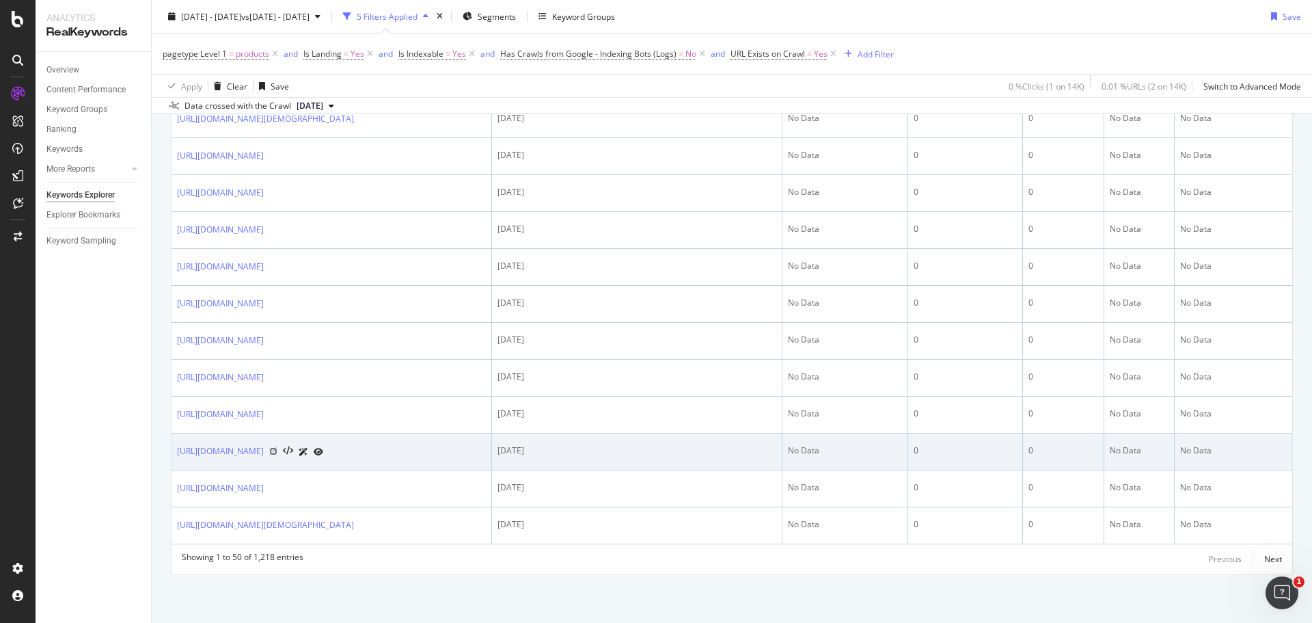
click at [277, 447] on icon at bounding box center [273, 451] width 8 height 8
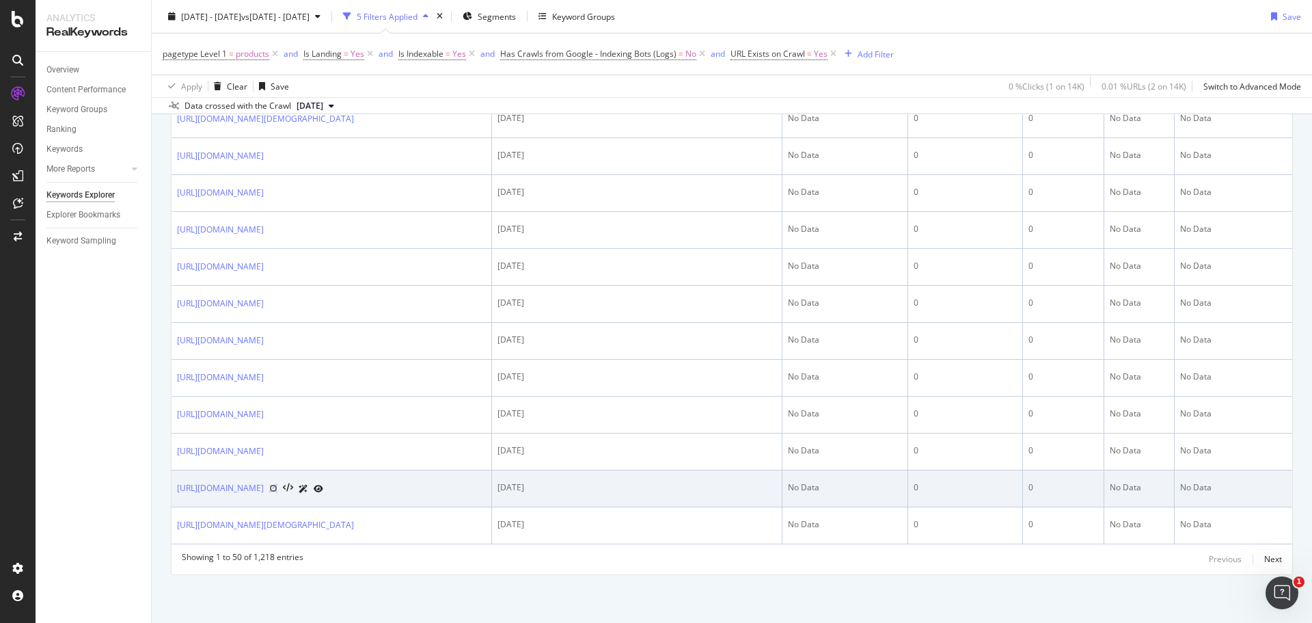
click at [277, 484] on icon at bounding box center [273, 488] width 8 height 8
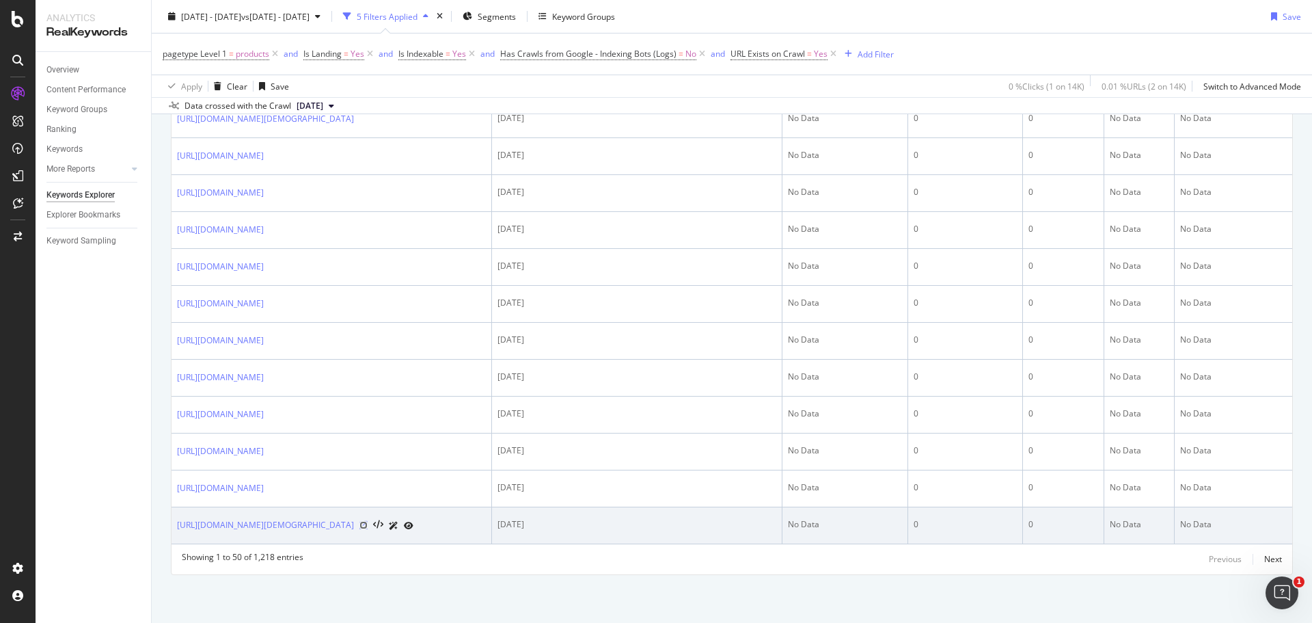
click at [368, 521] on icon at bounding box center [363, 525] width 8 height 8
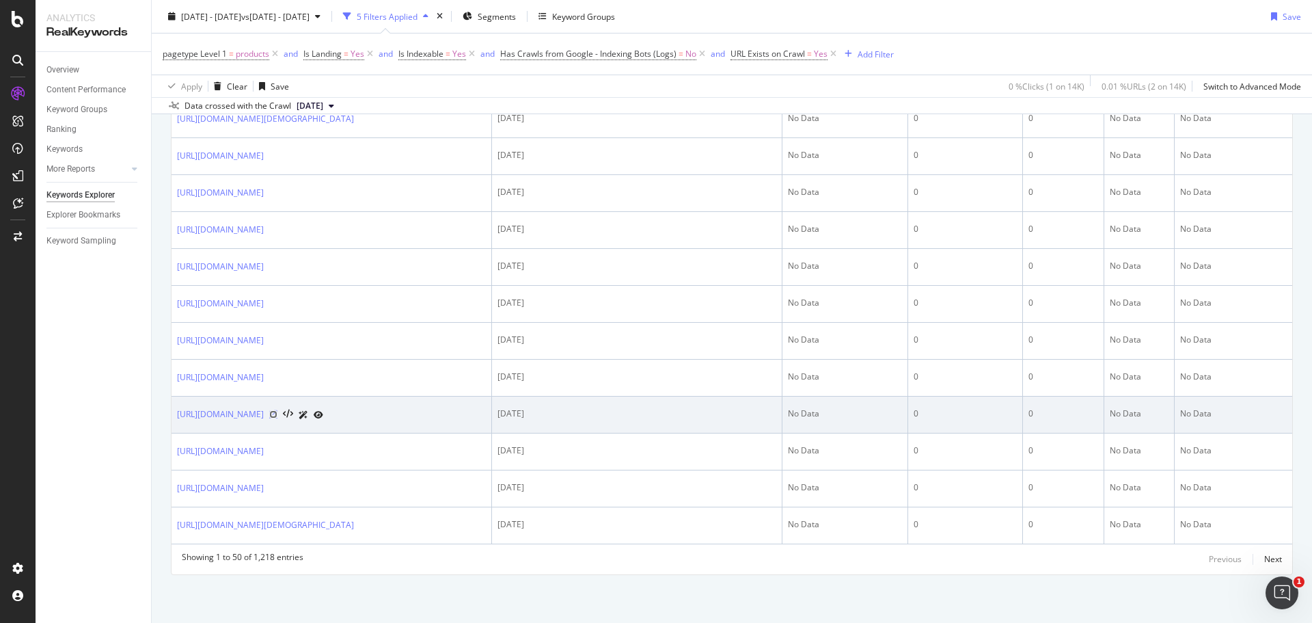
click at [277, 410] on icon at bounding box center [273, 414] width 8 height 8
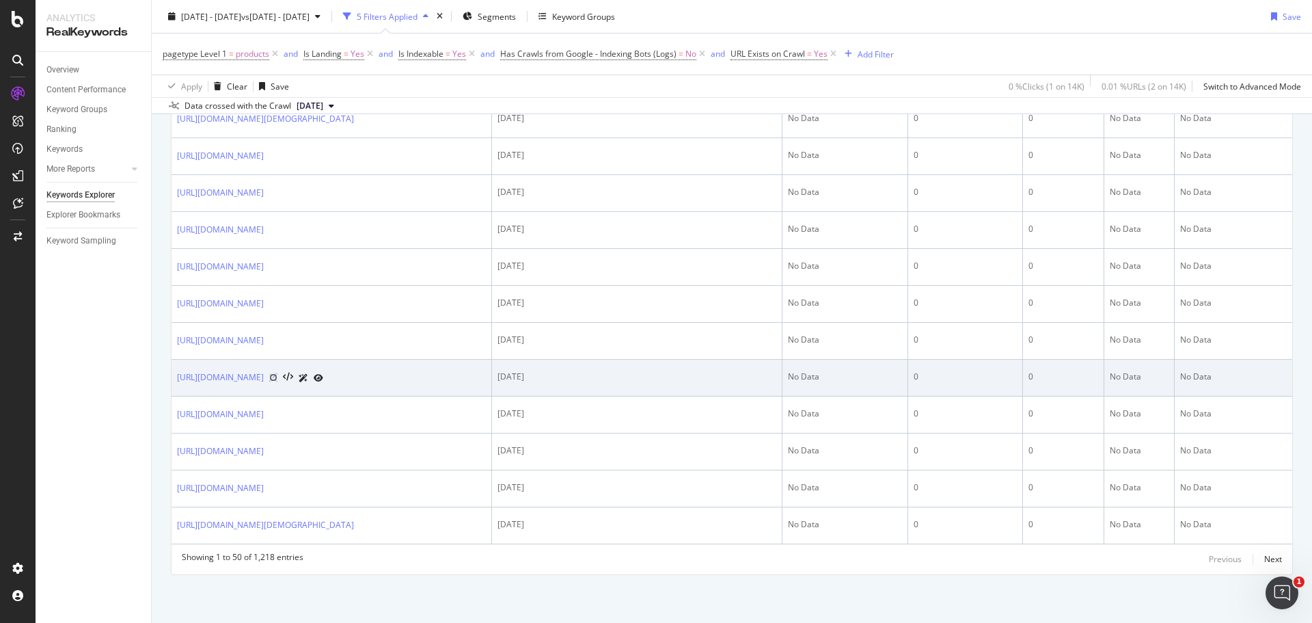
click at [277, 373] on icon at bounding box center [273, 377] width 8 height 8
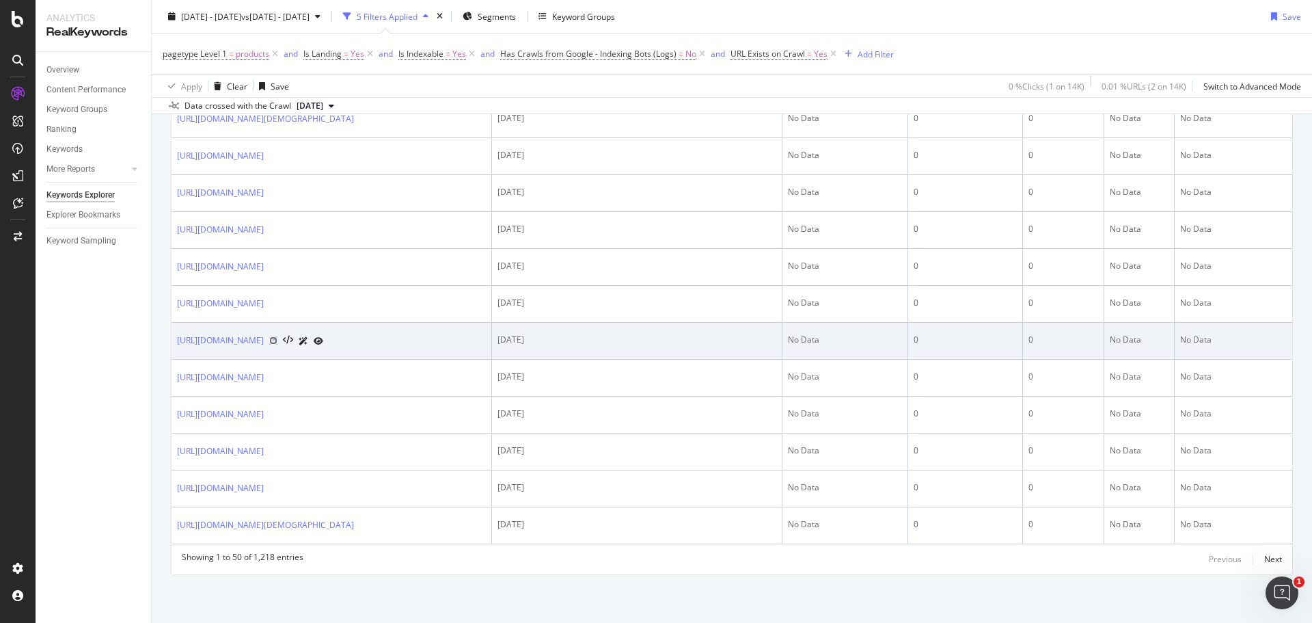
click at [277, 336] on icon at bounding box center [273, 340] width 8 height 8
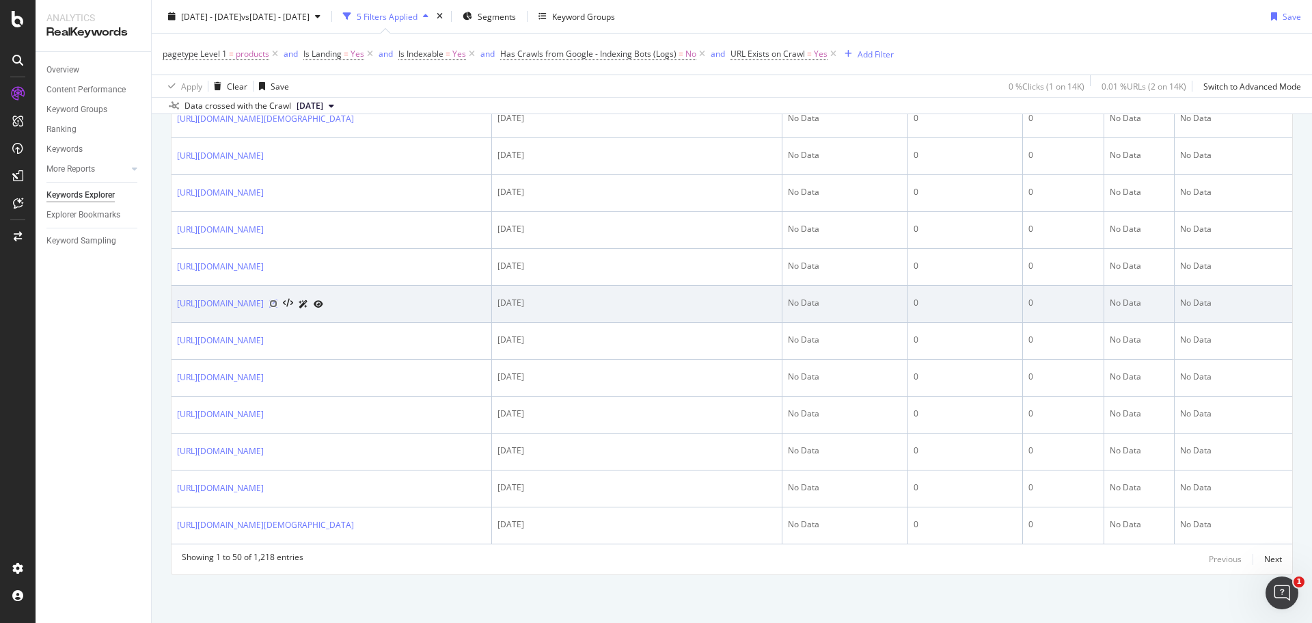
click at [277, 299] on icon at bounding box center [273, 303] width 8 height 8
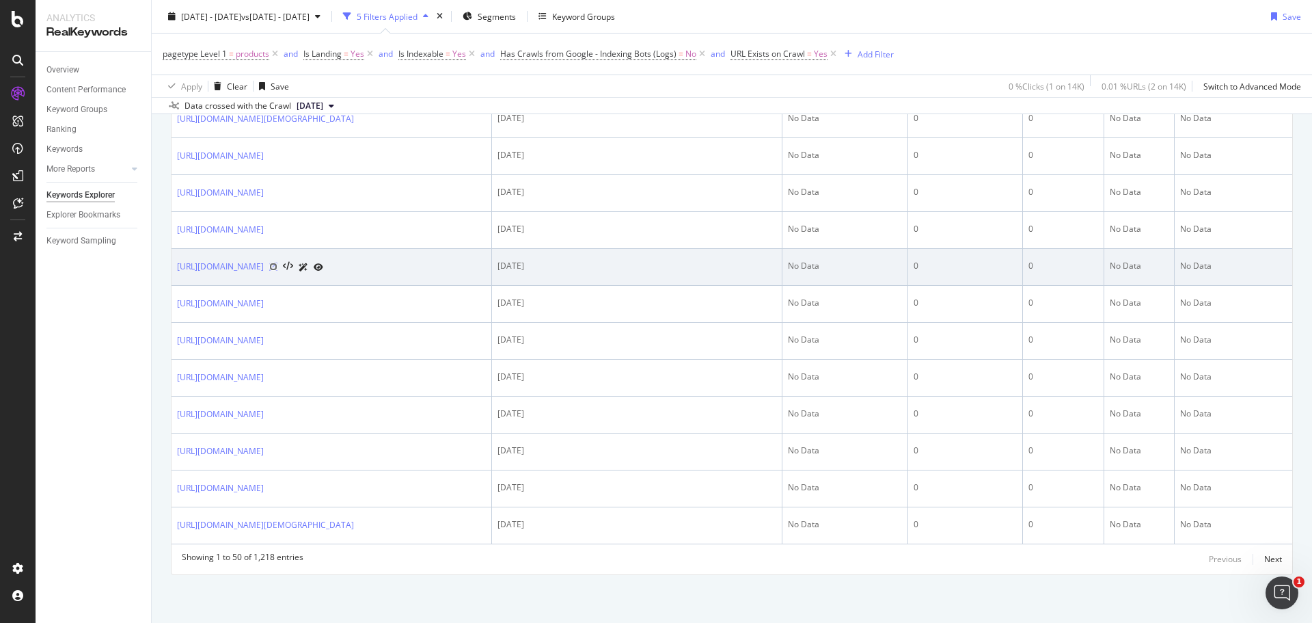
click at [277, 262] on icon at bounding box center [273, 266] width 8 height 8
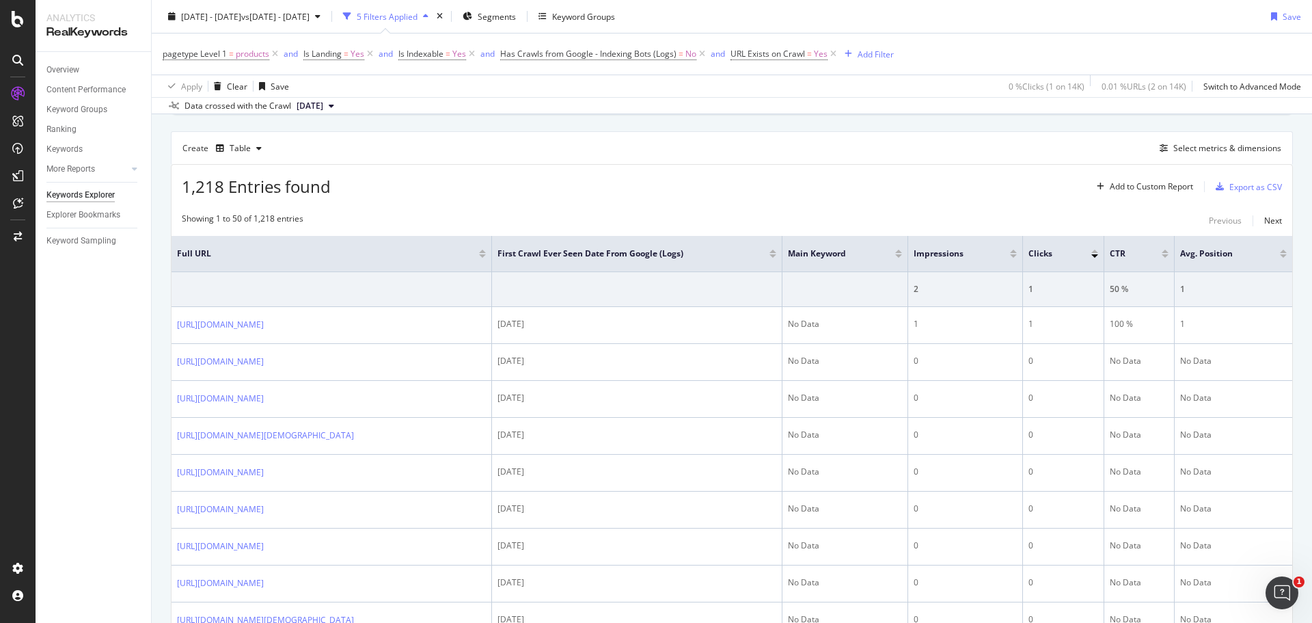
scroll to position [0, 0]
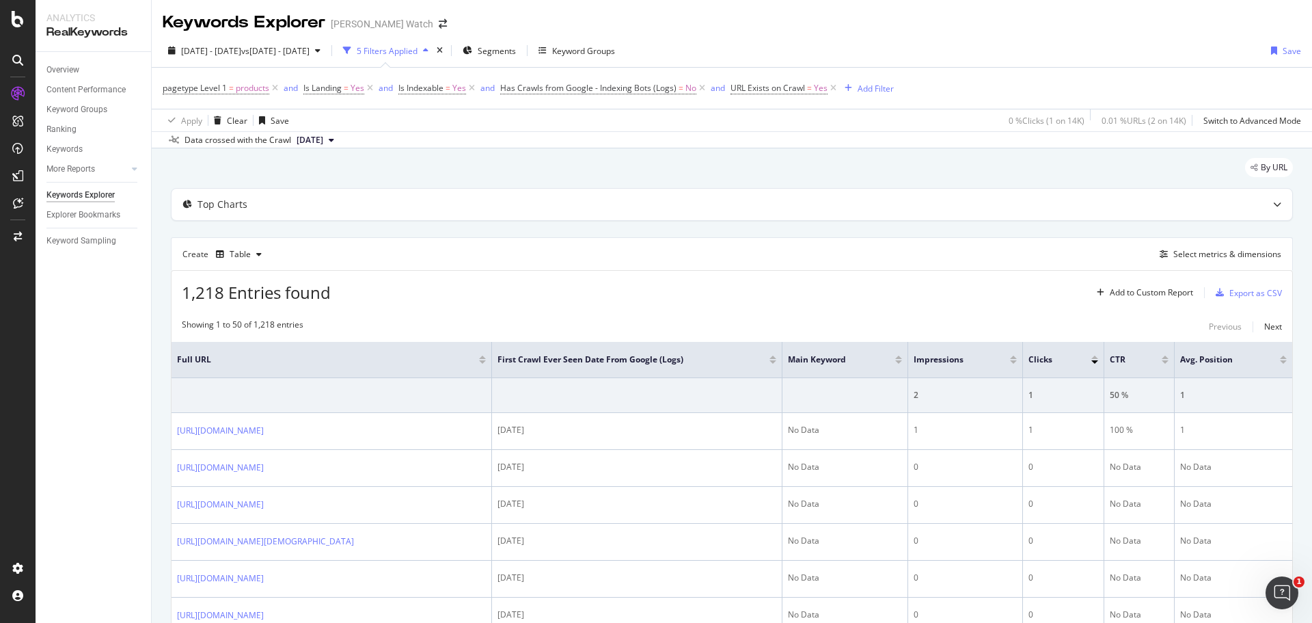
click at [465, 136] on div "Data crossed with the Crawl 2025 Sep. 16th" at bounding box center [732, 139] width 1160 height 16
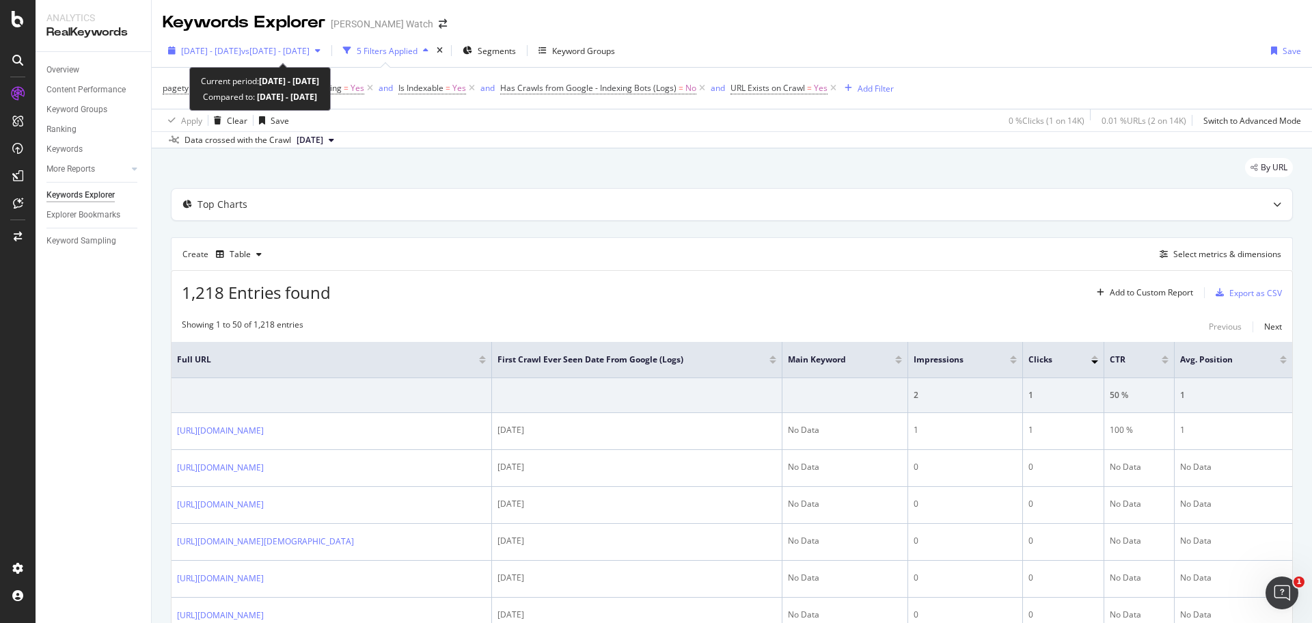
click at [231, 52] on span "[DATE] - [DATE]" at bounding box center [211, 51] width 60 height 12
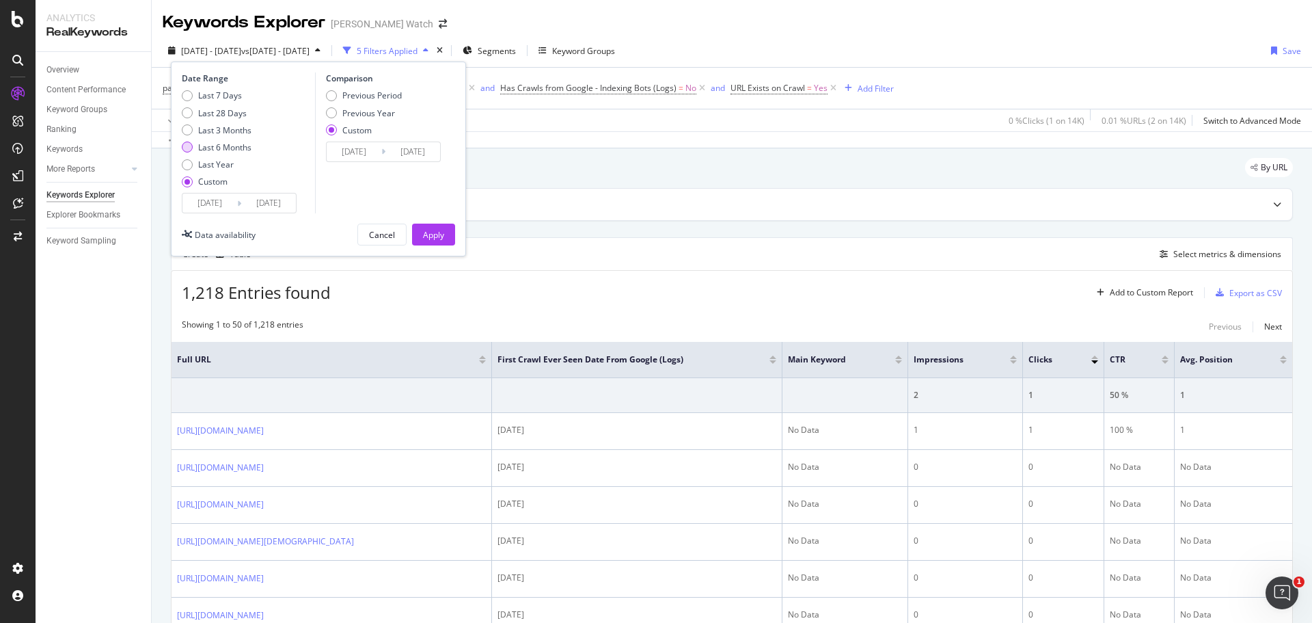
click at [217, 149] on div "Last 6 Months" at bounding box center [224, 147] width 53 height 12
type input "2025/03/15"
click at [439, 223] on div "Date Range Last 7 Days Last 28 Days Last 3 Months Last 6 Months Last Year Custo…" at bounding box center [318, 159] width 295 height 195
click at [439, 236] on div "Apply" at bounding box center [433, 235] width 21 height 12
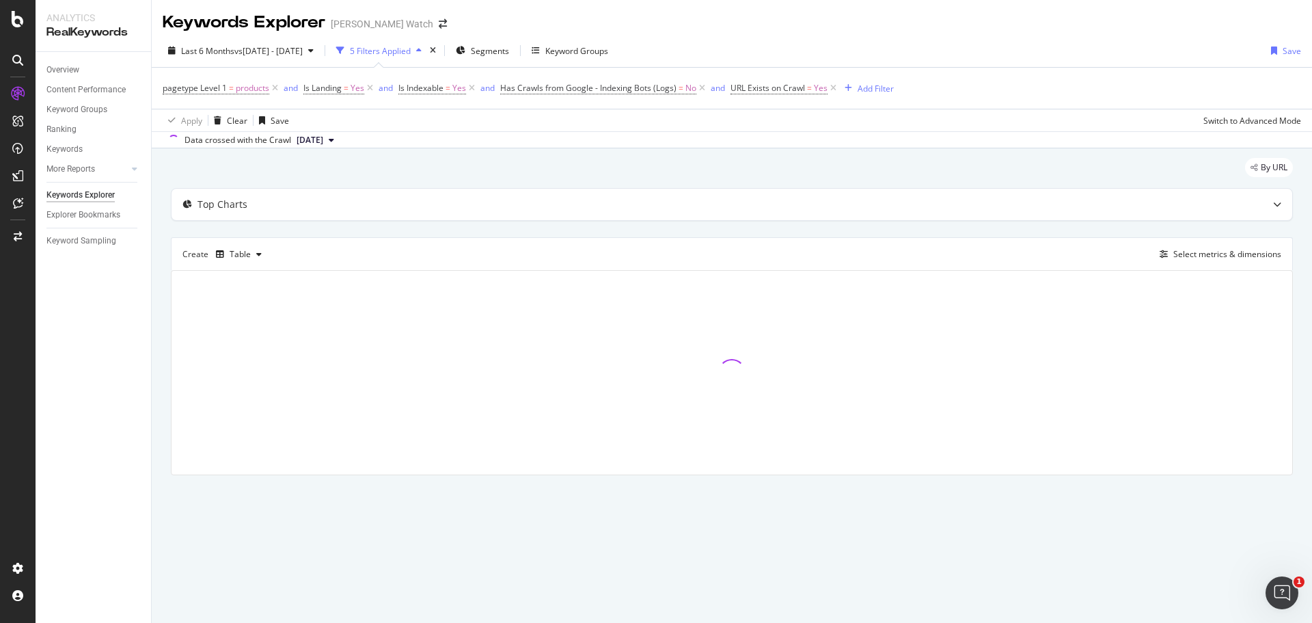
click at [454, 165] on div "By URL" at bounding box center [732, 173] width 1122 height 30
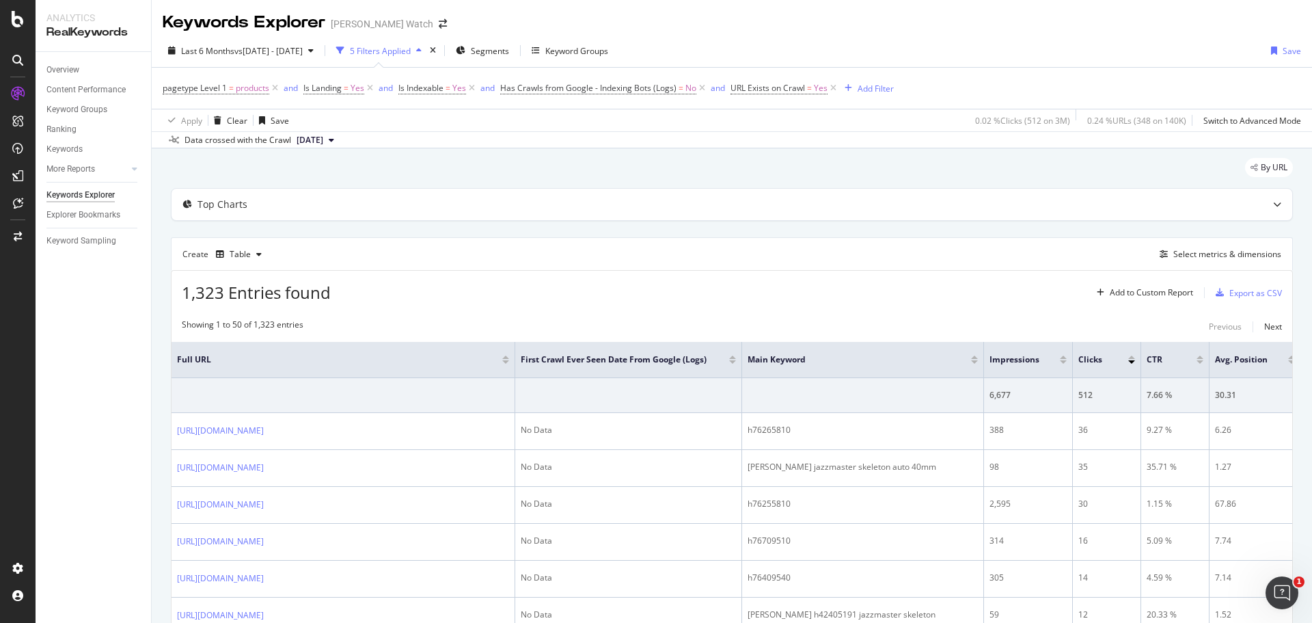
click at [340, 175] on div "By URL" at bounding box center [732, 173] width 1122 height 30
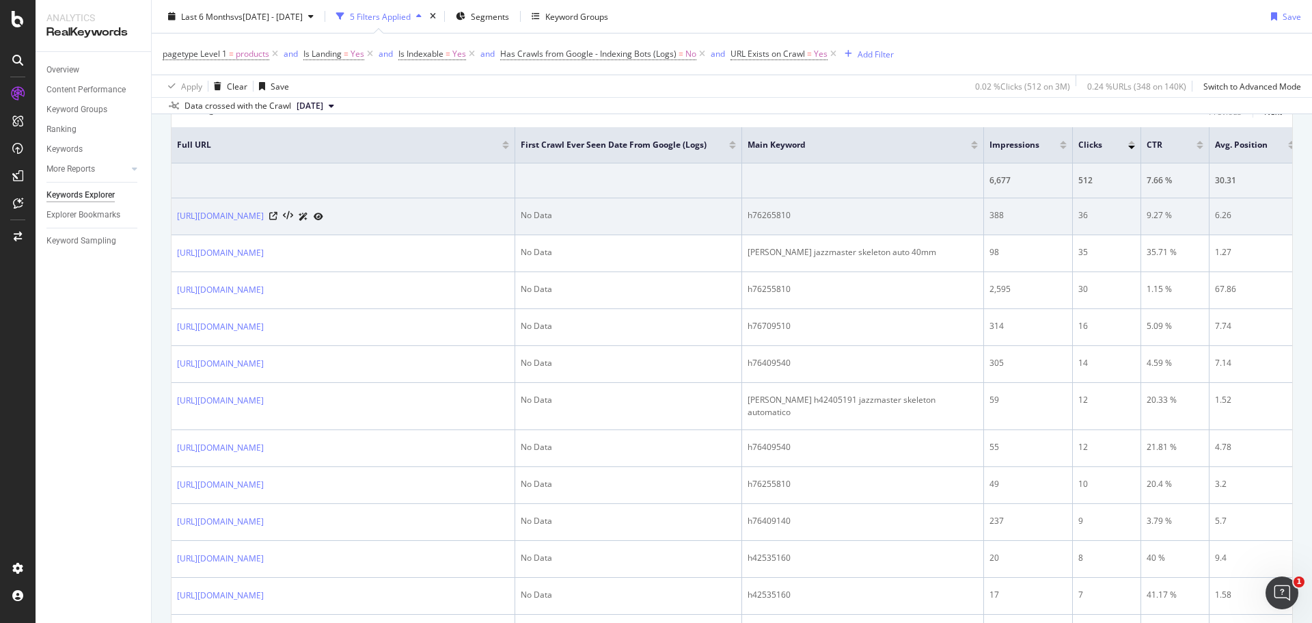
scroll to position [137, 0]
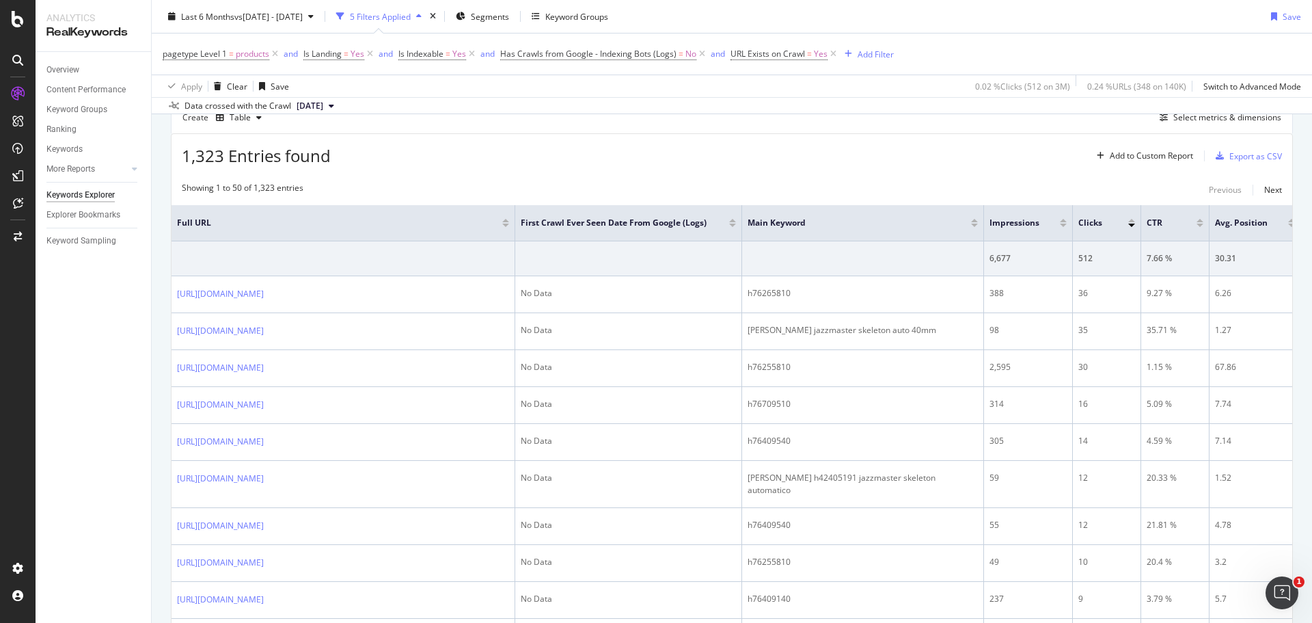
click at [1062, 223] on div at bounding box center [1063, 224] width 7 height 3
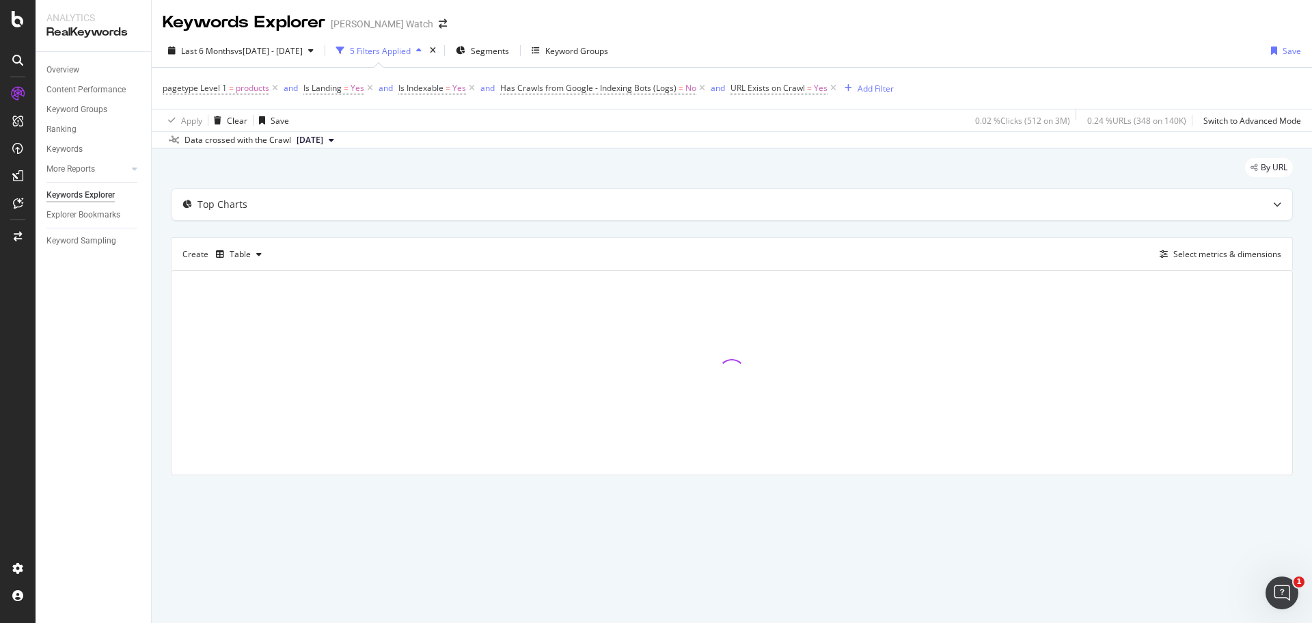
click at [900, 160] on div "By URL" at bounding box center [732, 173] width 1122 height 30
click at [318, 141] on span "2025 Sep. 2nd" at bounding box center [310, 140] width 27 height 12
click at [331, 181] on div "[DATE]" at bounding box center [313, 186] width 37 height 12
click at [255, 167] on div "By URL" at bounding box center [732, 173] width 1122 height 30
click at [391, 163] on div "By URL" at bounding box center [732, 173] width 1122 height 30
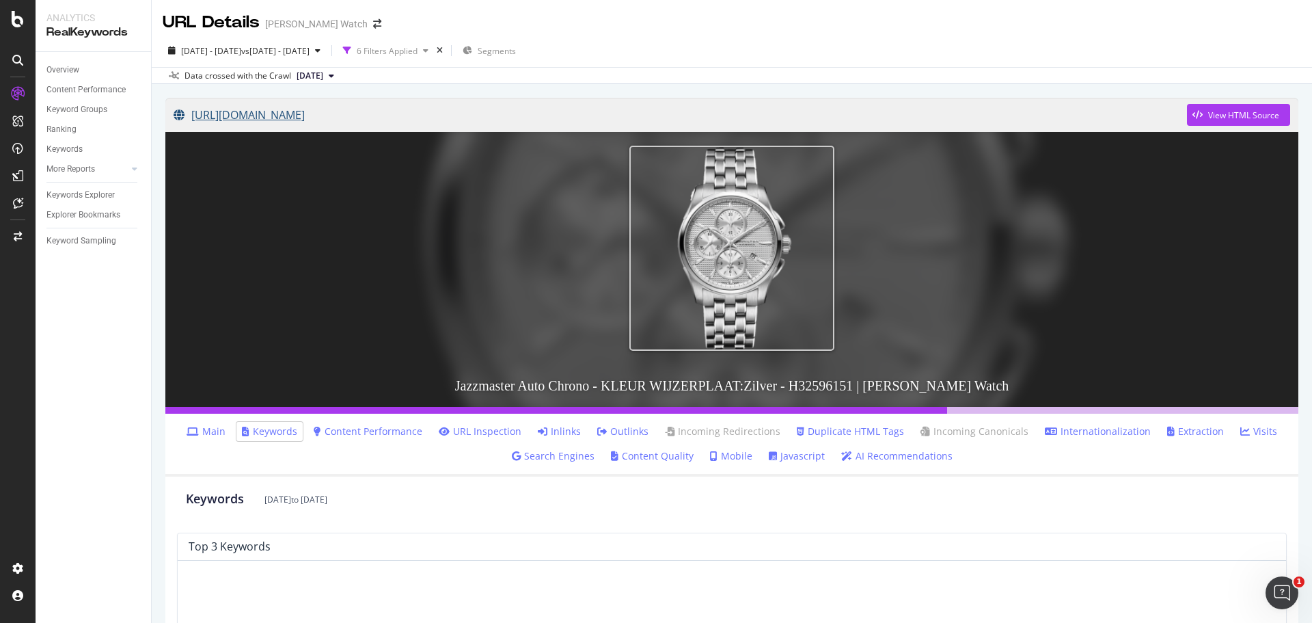
click at [473, 112] on link "[URL][DOMAIN_NAME]" at bounding box center [680, 115] width 1013 height 34
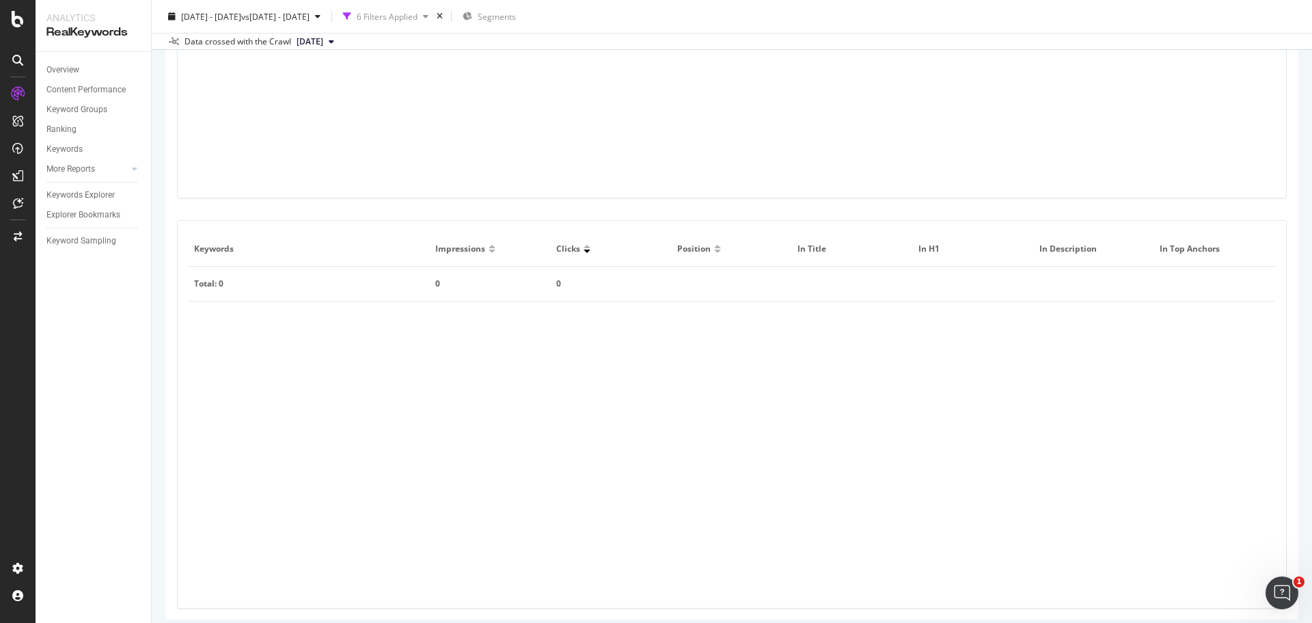
scroll to position [733, 0]
